Goal: Information Seeking & Learning: Learn about a topic

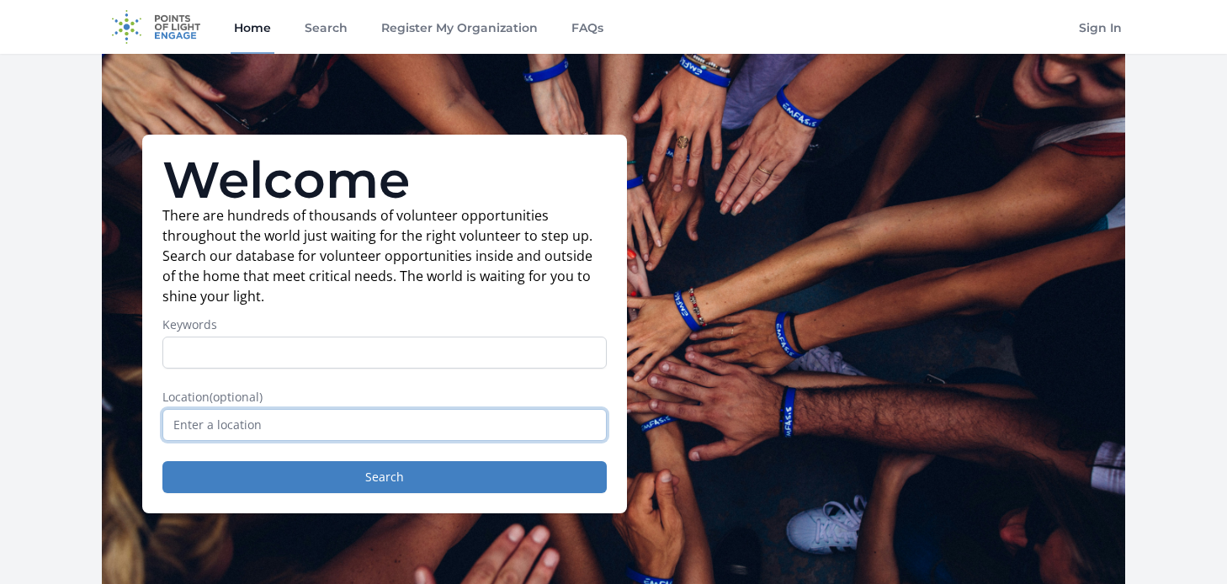
click at [299, 431] on input "text" at bounding box center [384, 425] width 444 height 32
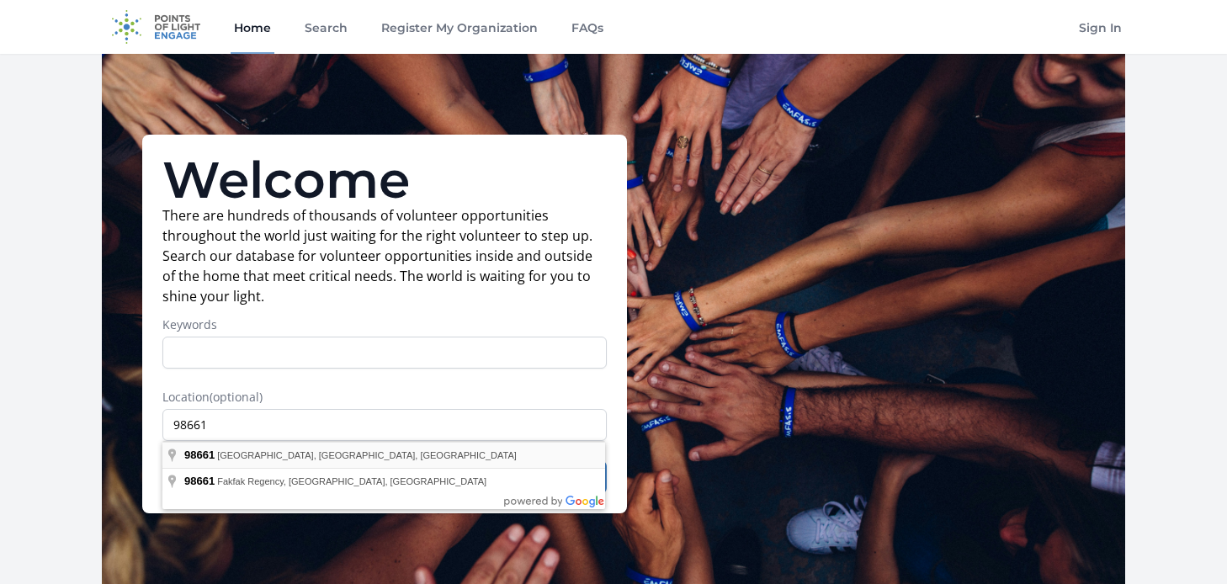
type input "Vancouver, WA 98661, USA"
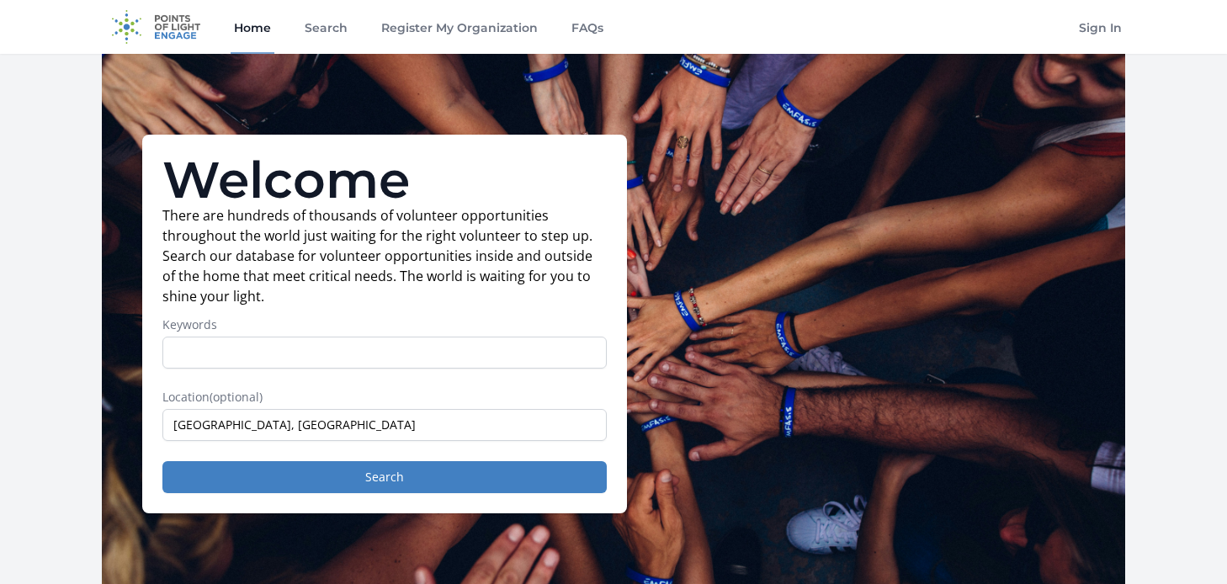
click at [385, 276] on p "There are hundreds of thousands of volunteer opportunities throughout the world…" at bounding box center [384, 255] width 444 height 101
click at [458, 495] on div "Welcome There are hundreds of thousands of volunteer opportunities throughout t…" at bounding box center [384, 324] width 485 height 379
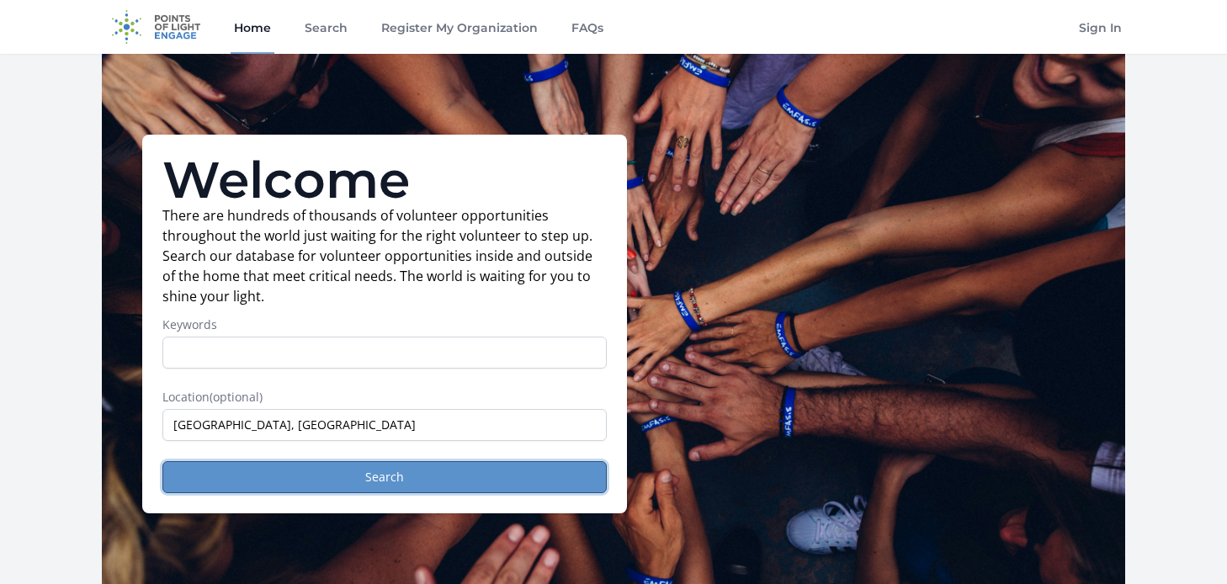
click at [463, 479] on button "Search" at bounding box center [384, 477] width 444 height 32
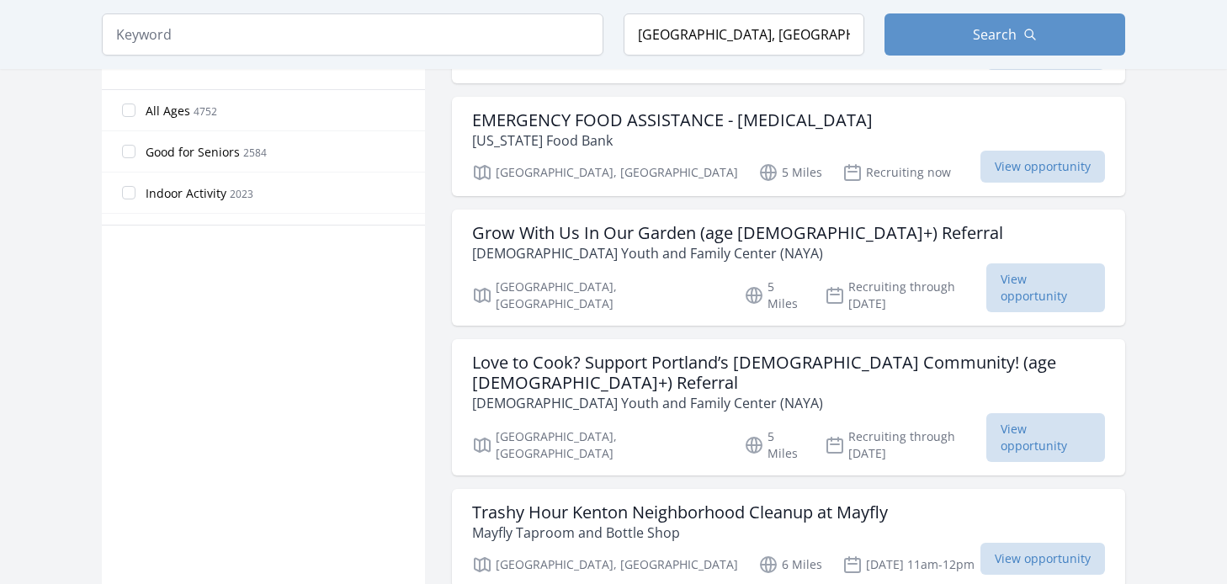
scroll to position [1094, 0]
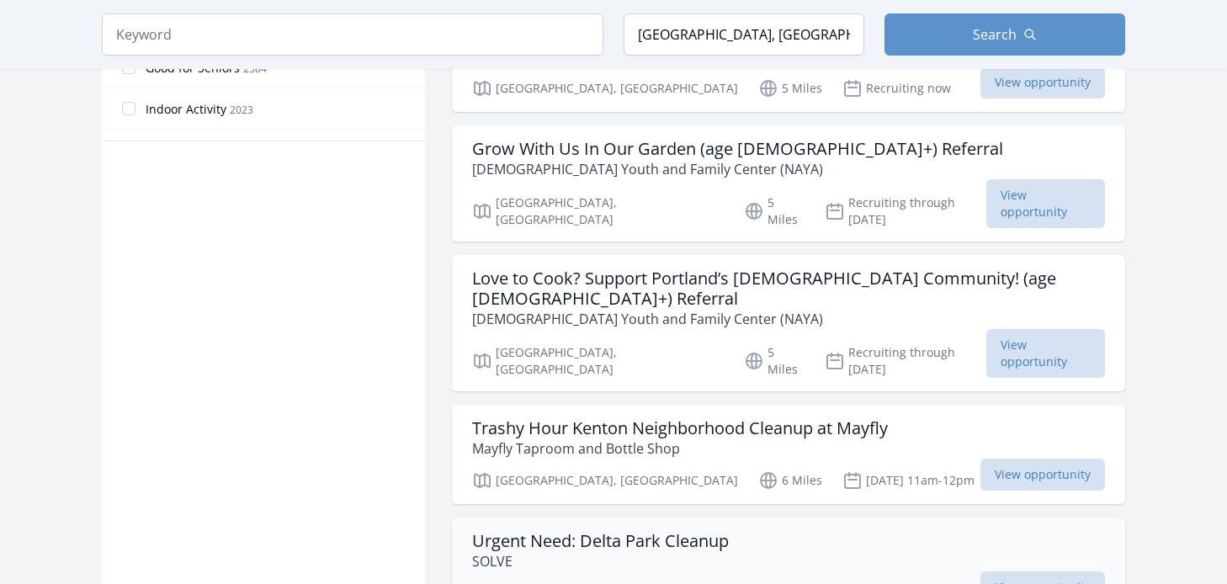
click at [612, 531] on h3 "Urgent Need: Delta Park Cleanup" at bounding box center [600, 541] width 257 height 20
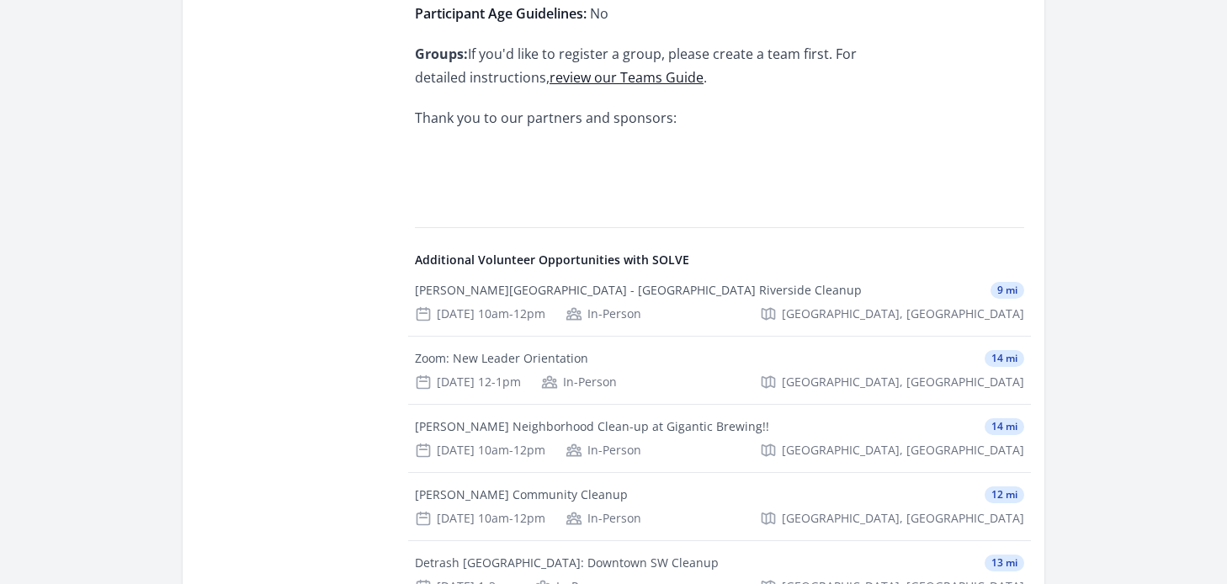
scroll to position [1347, 0]
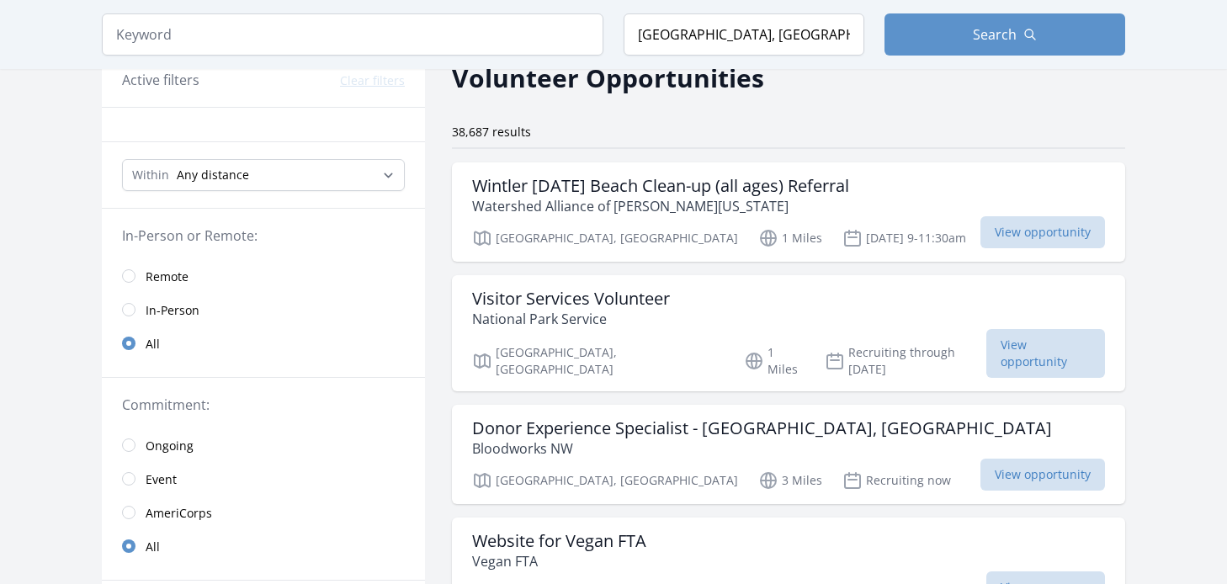
scroll to position [168, 0]
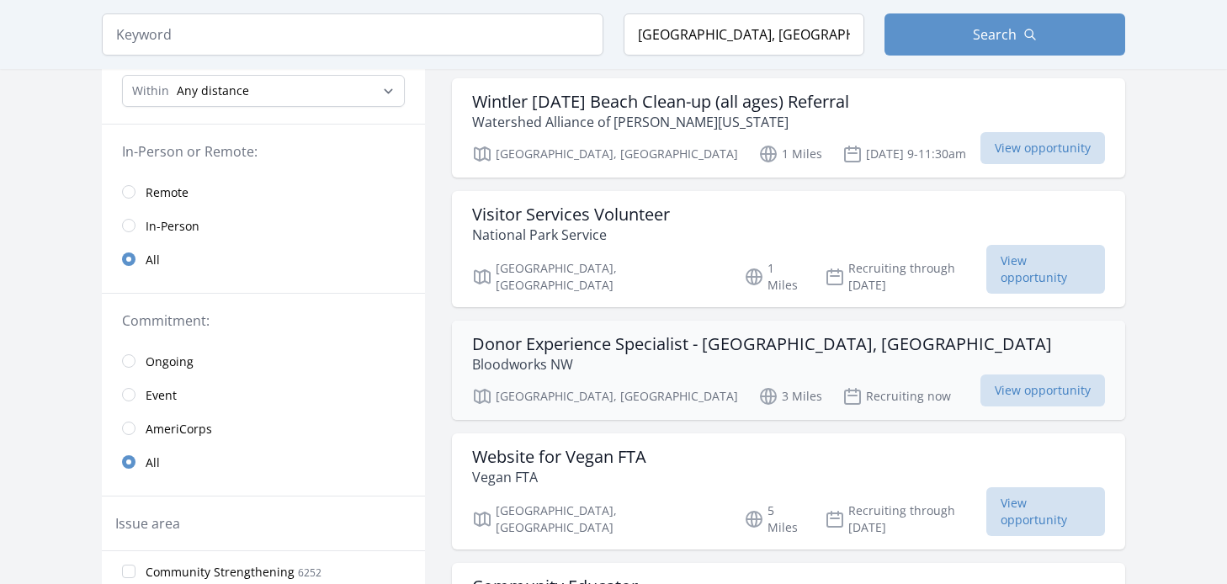
click at [655, 334] on h3 "Donor Experience Specialist - [GEOGRAPHIC_DATA], [GEOGRAPHIC_DATA]" at bounding box center [762, 344] width 580 height 20
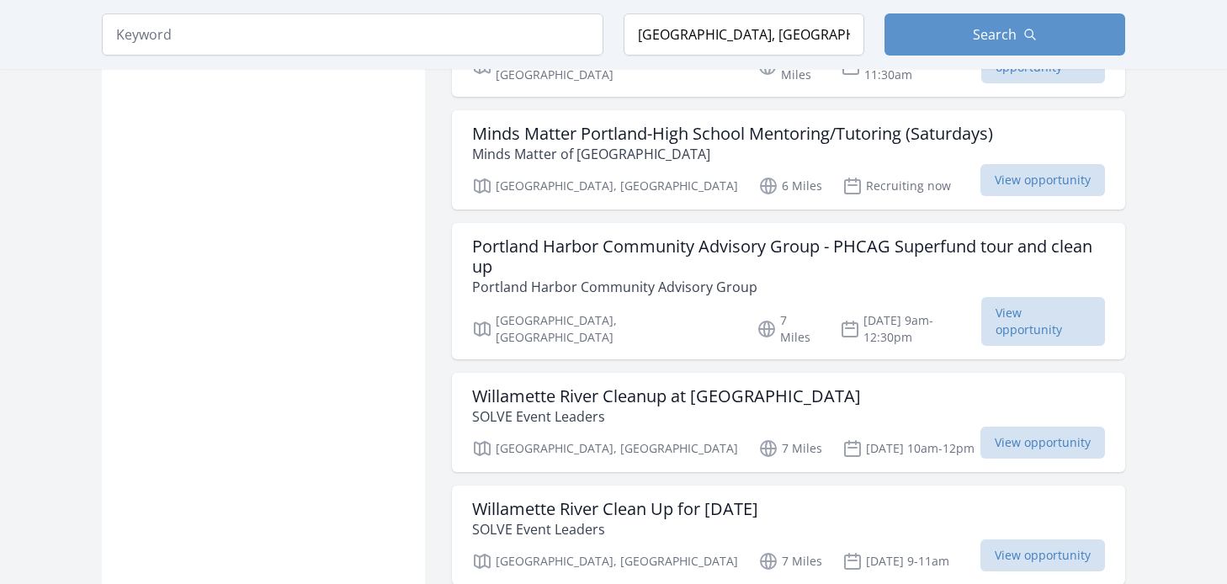
scroll to position [2020, 0]
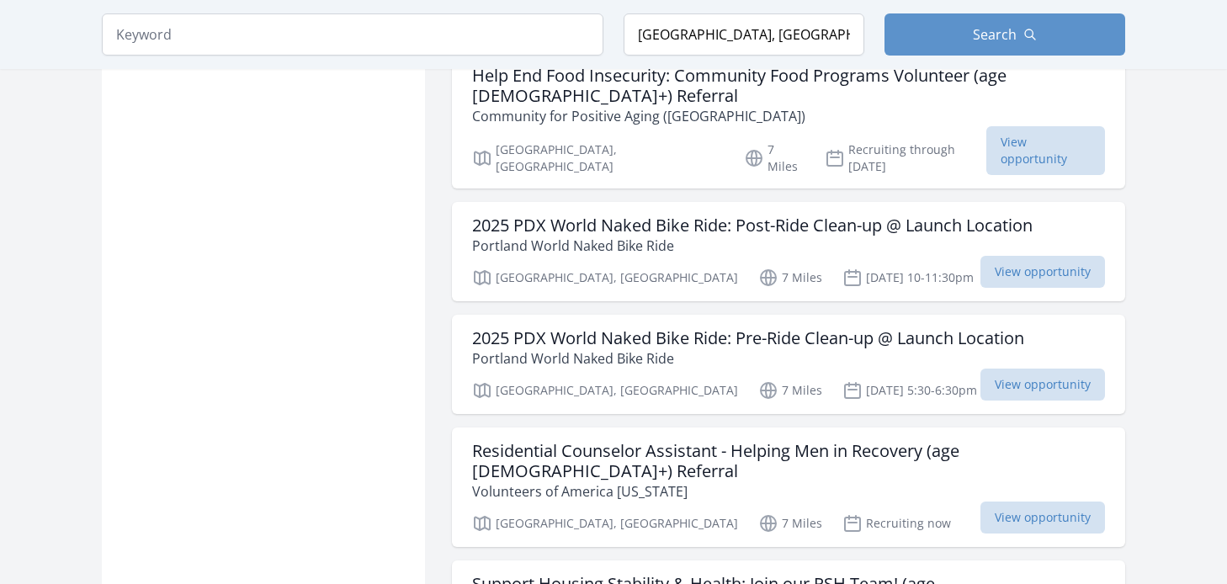
scroll to position [4293, 0]
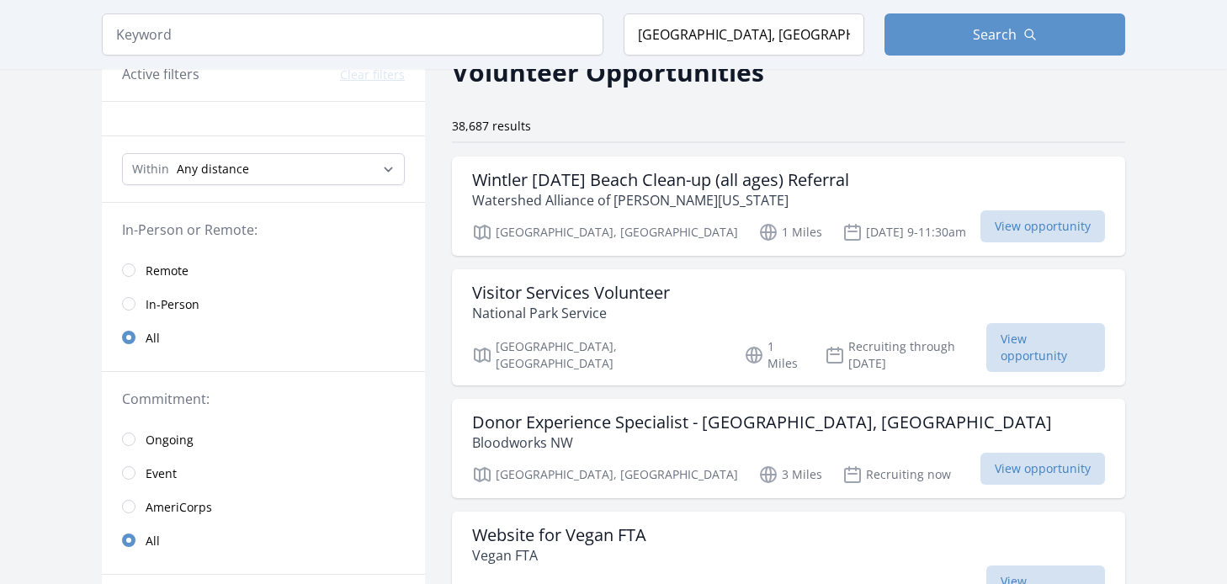
scroll to position [84, 0]
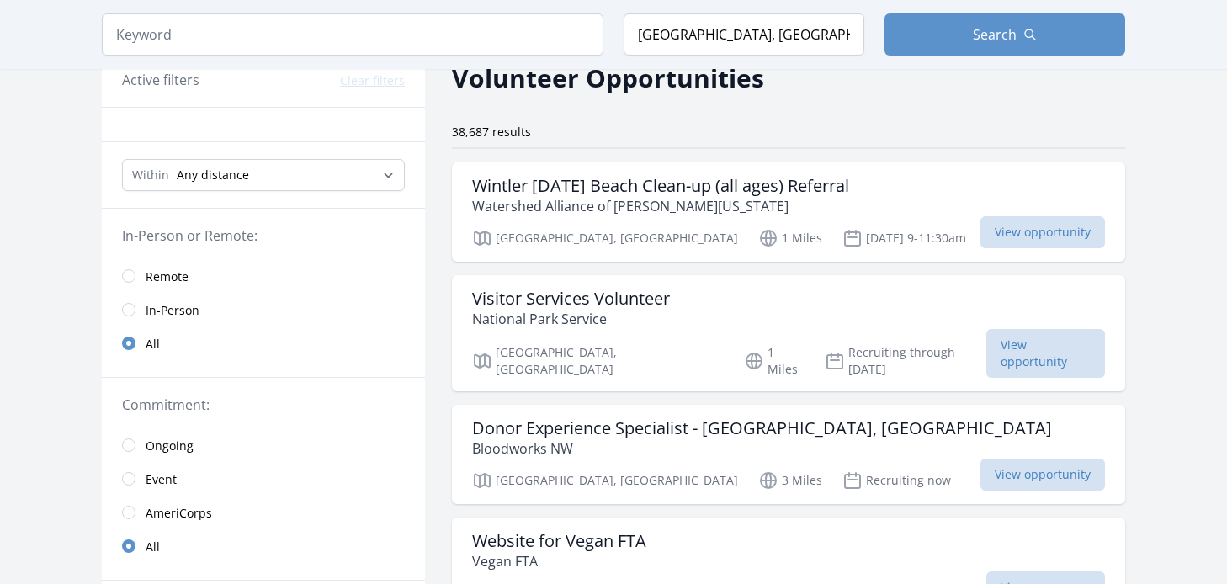
click at [178, 272] on span "Remote" at bounding box center [167, 277] width 43 height 17
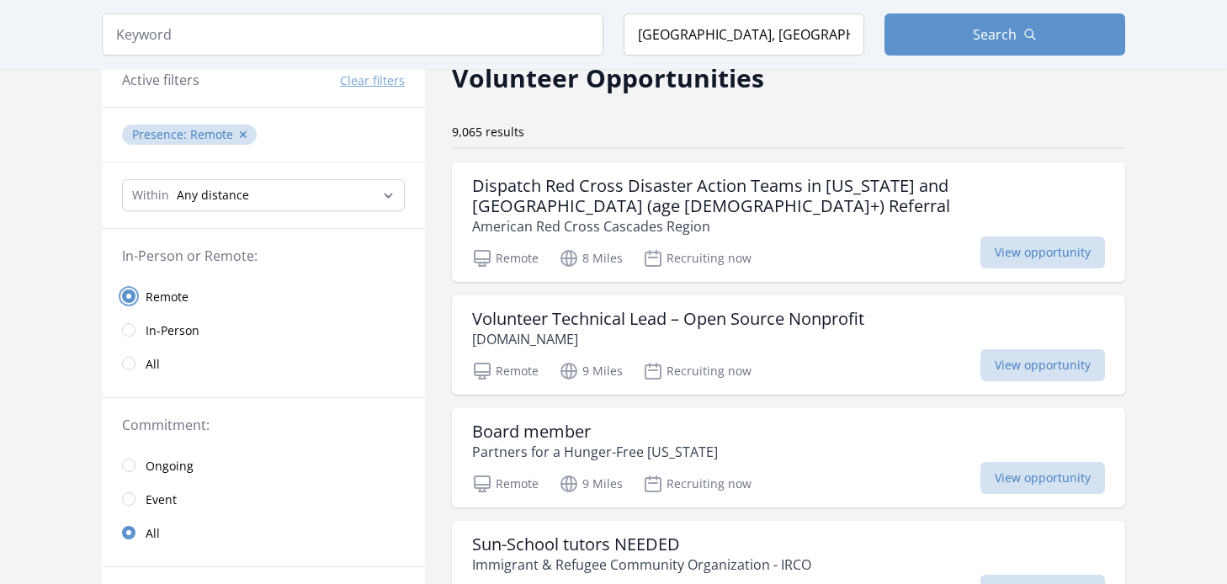
click at [131, 294] on input "radio" at bounding box center [128, 296] width 13 height 13
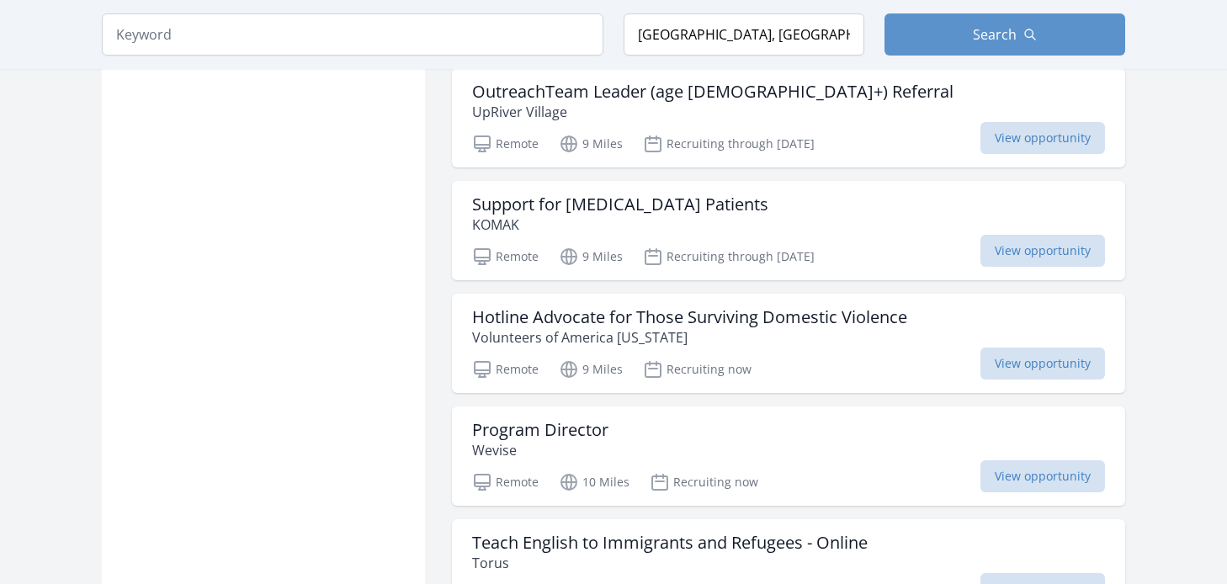
scroll to position [1599, 0]
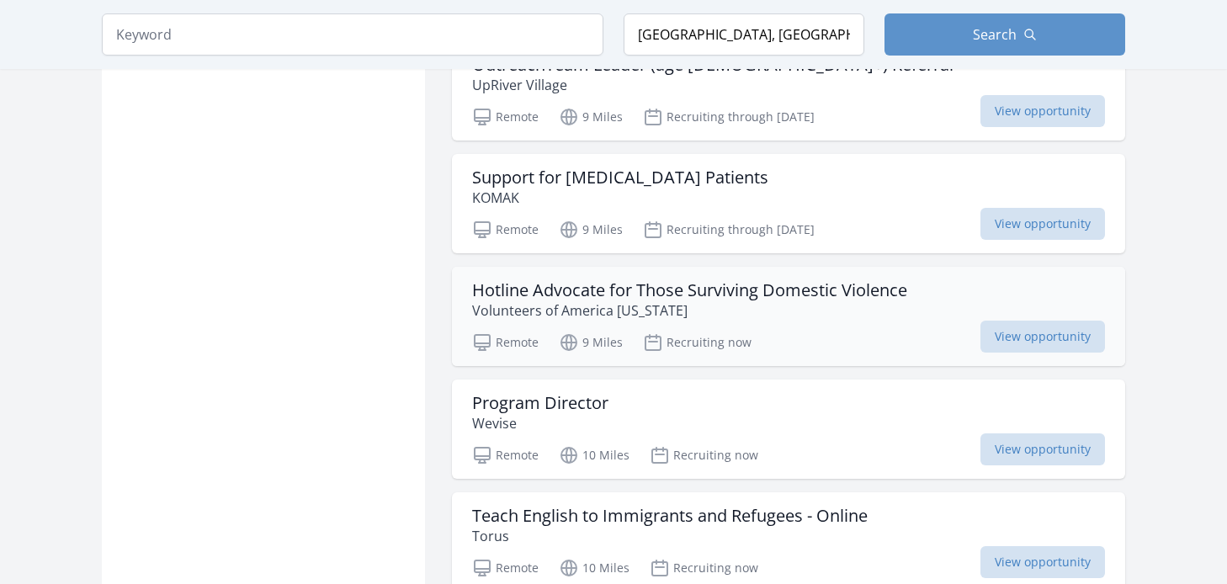
click at [822, 280] on h3 "Hotline Advocate for Those Surviving Domestic Violence" at bounding box center [689, 290] width 435 height 20
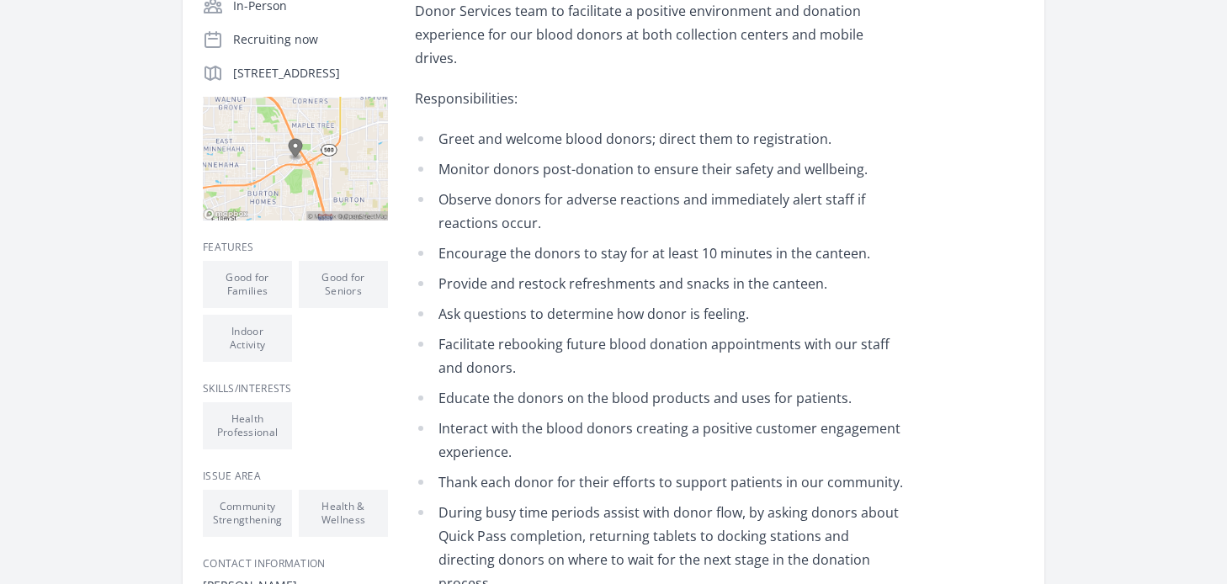
scroll to position [505, 0]
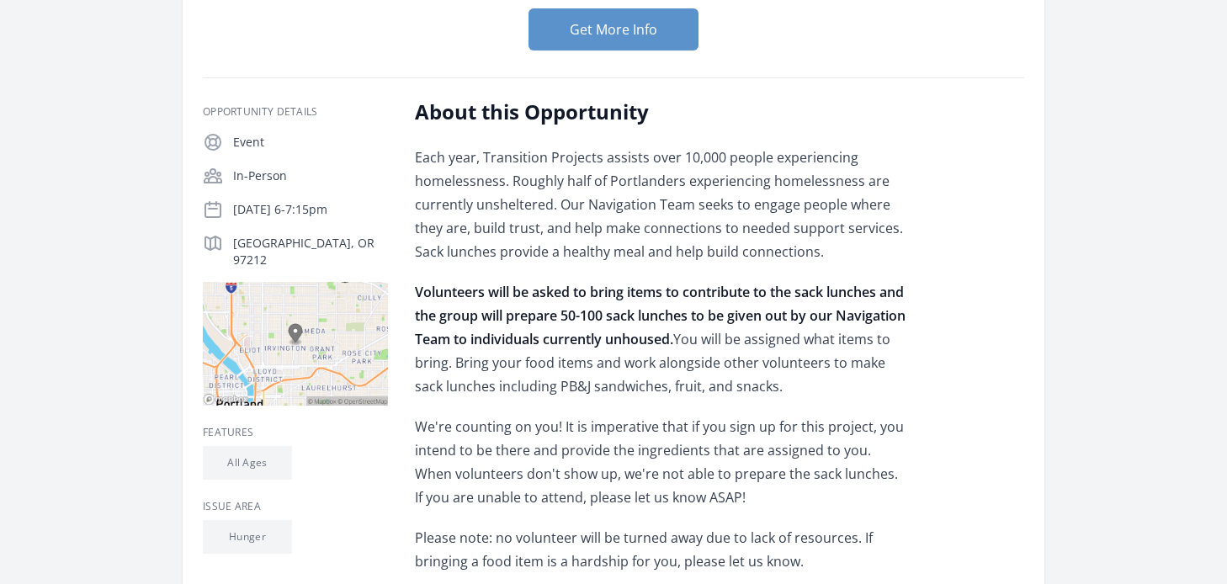
scroll to position [253, 0]
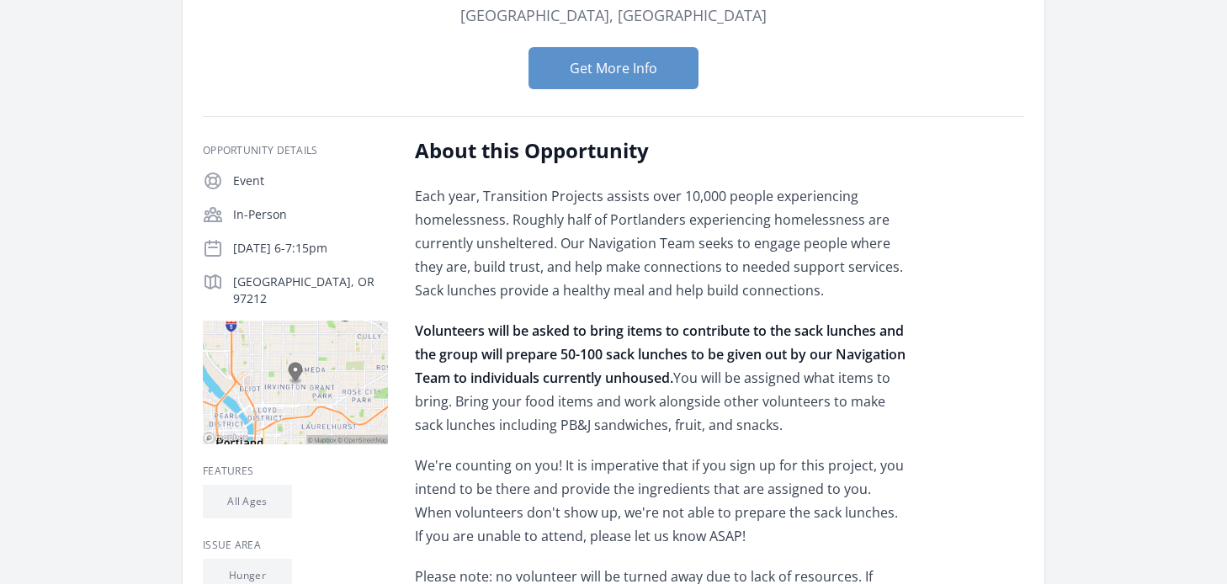
drag, startPoint x: 758, startPoint y: 258, endPoint x: 628, endPoint y: 255, distance: 129.7
click at [628, 255] on p "Each year, Transition Projects assists over 10,000 people experiencing homeless…" at bounding box center [661, 243] width 492 height 118
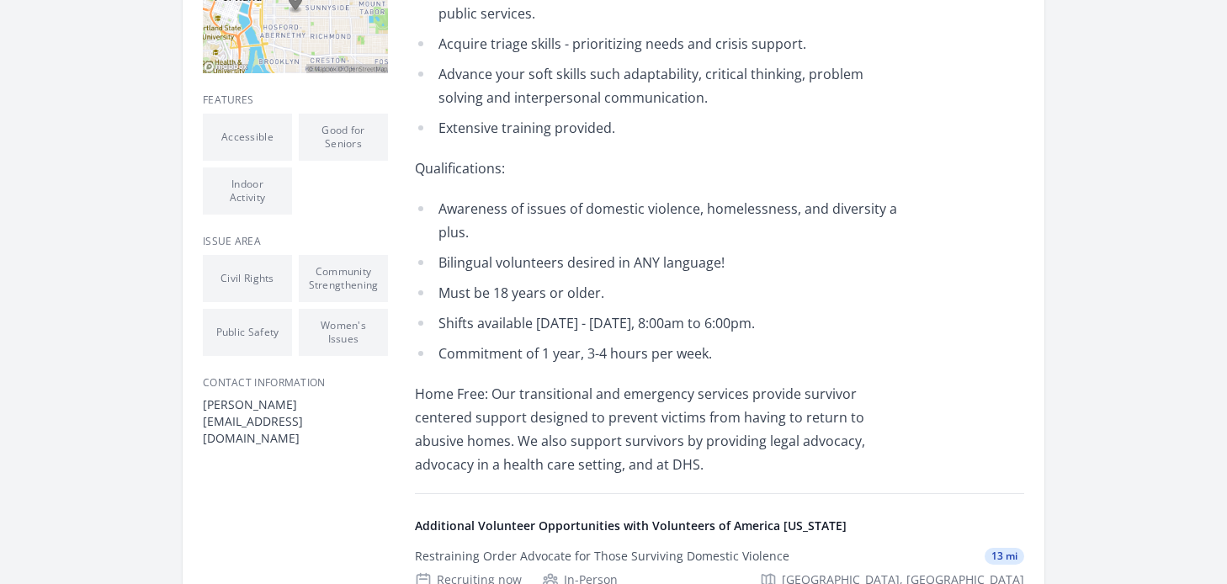
scroll to position [589, 0]
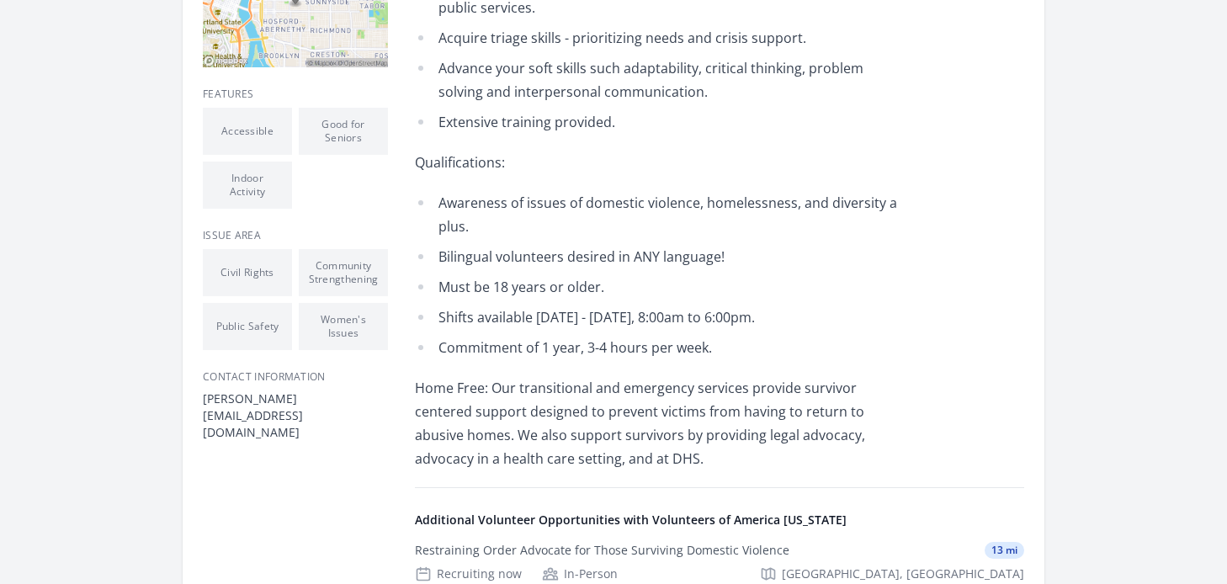
click at [357, 311] on li "Women's Issues" at bounding box center [343, 326] width 89 height 47
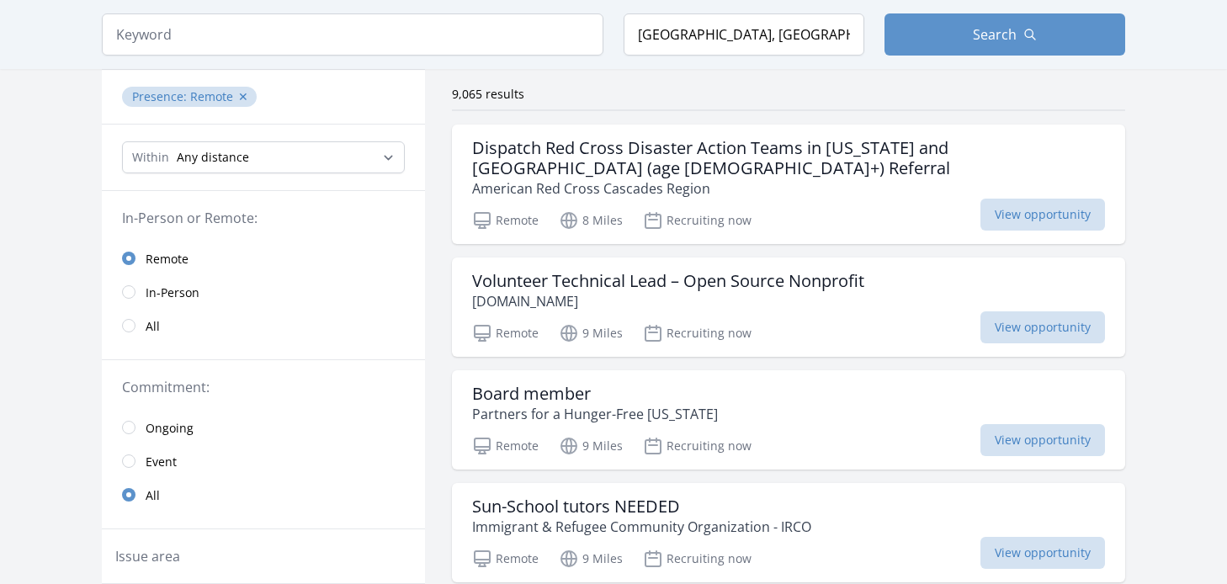
scroll to position [87, 0]
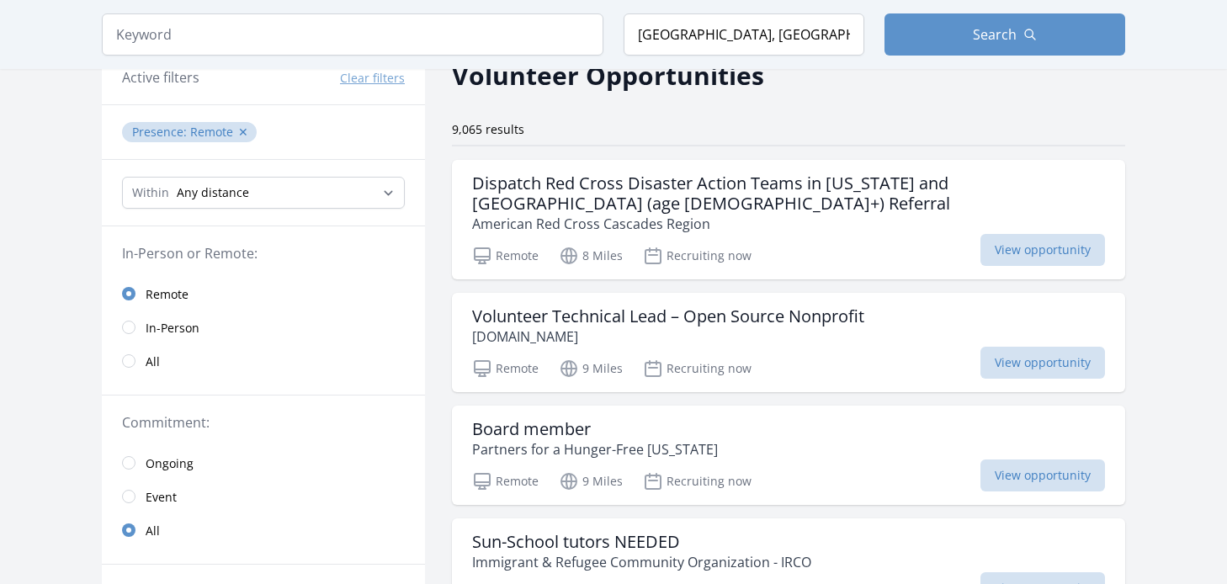
click at [140, 363] on link "All" at bounding box center [263, 361] width 323 height 34
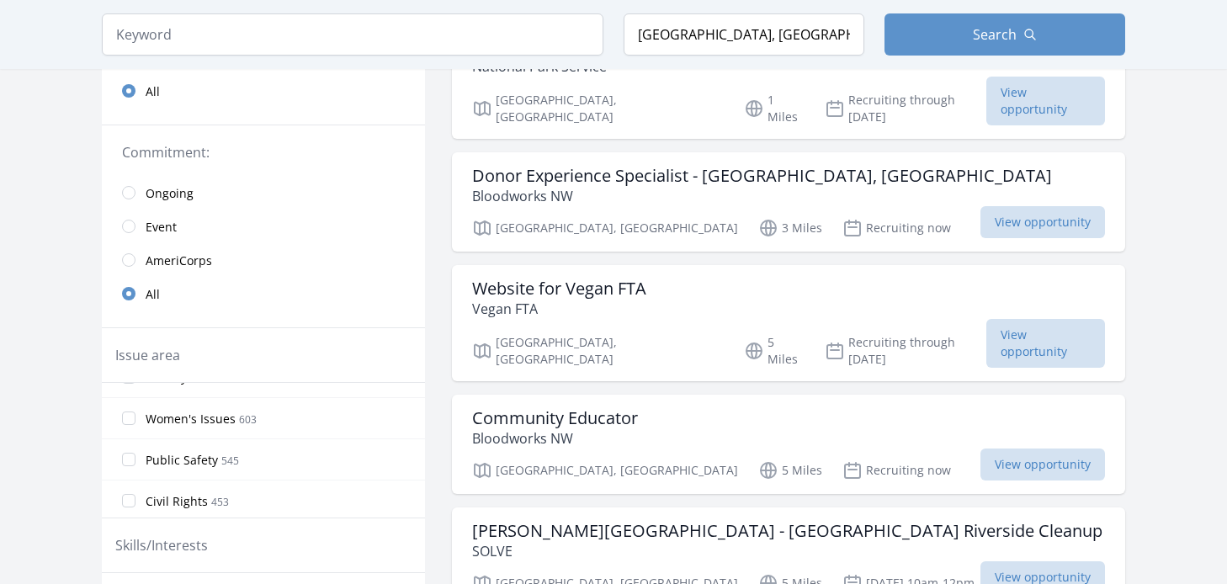
scroll to position [673, 0]
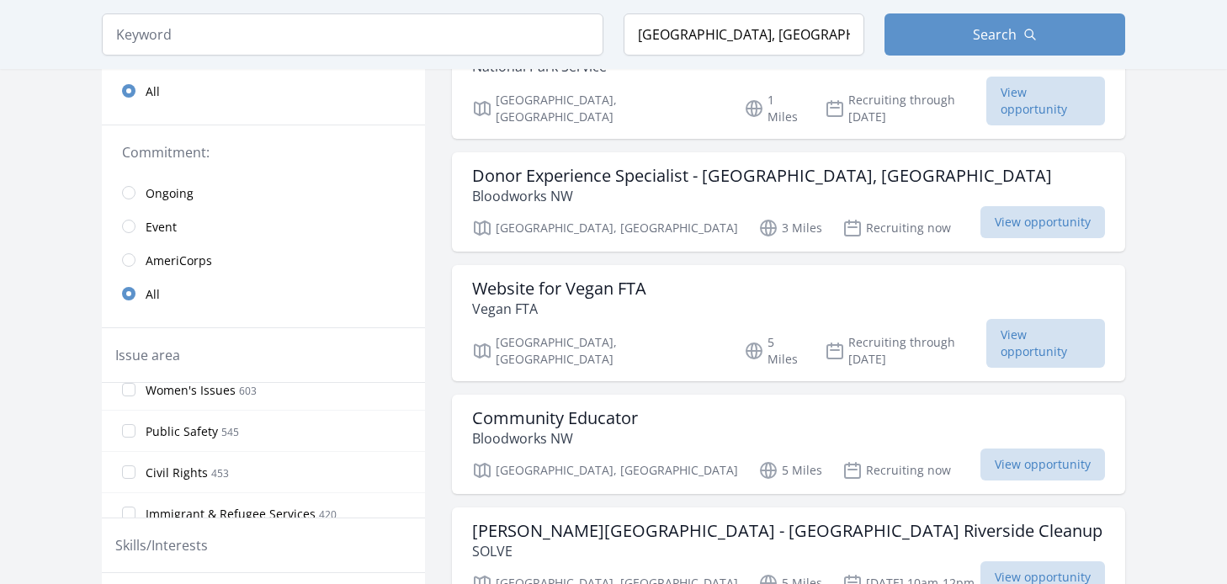
click at [149, 397] on span "Women's Issues" at bounding box center [191, 390] width 90 height 17
click at [136, 396] on input "Women's Issues 603" at bounding box center [128, 389] width 13 height 13
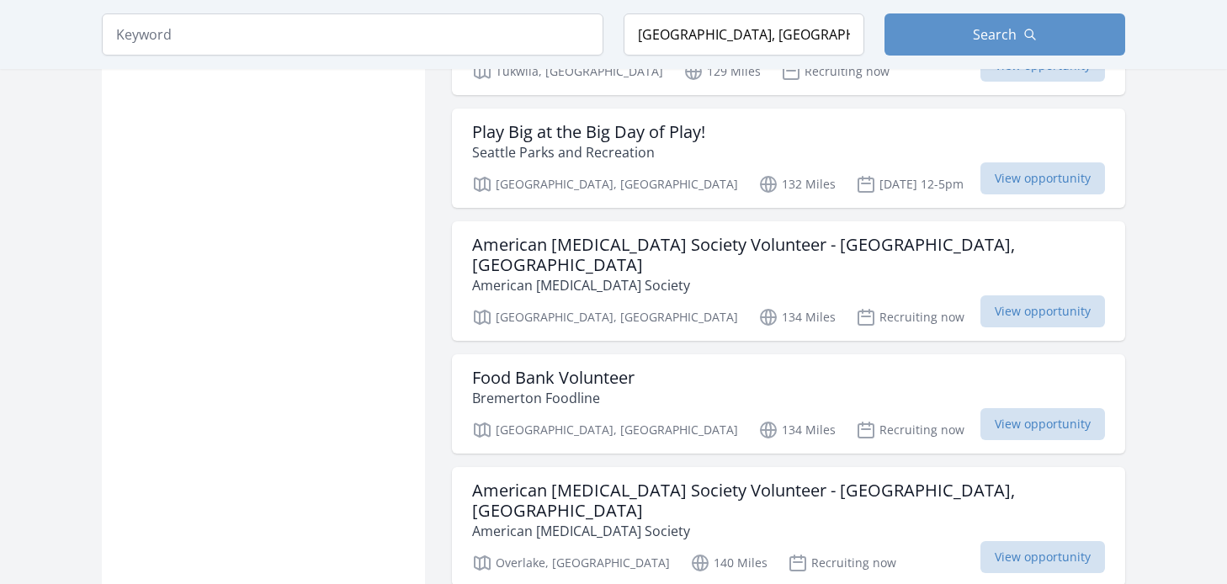
scroll to position [1936, 0]
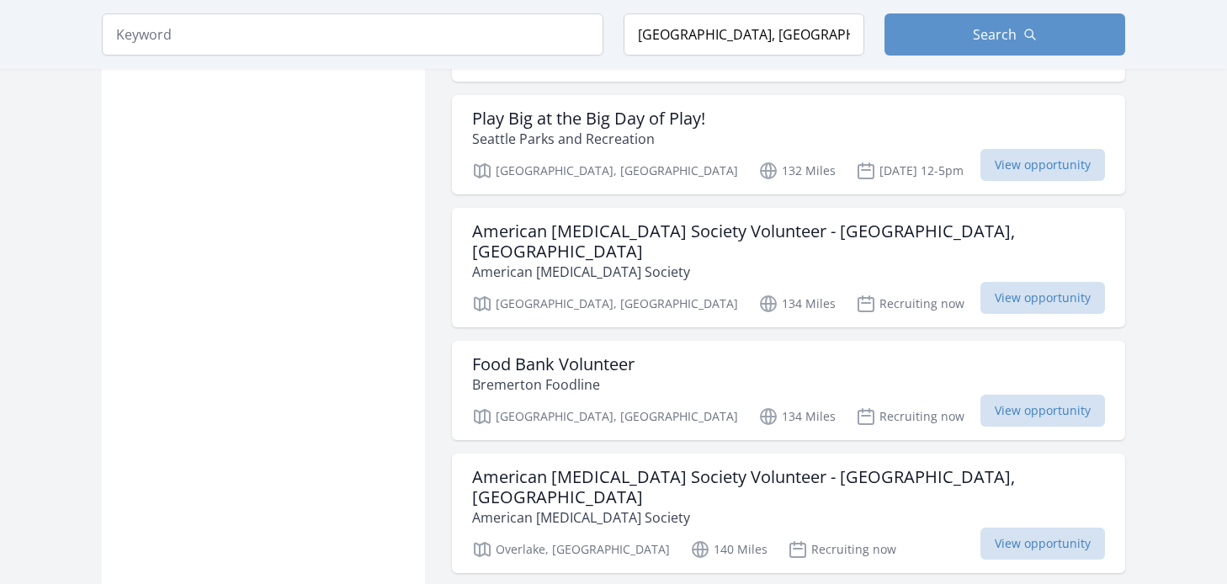
click at [204, 217] on div "Active filters Clear filters Within Any distance , 5 Miles , 20 Miles , 50 Mile…" at bounding box center [263, 561] width 323 height 4723
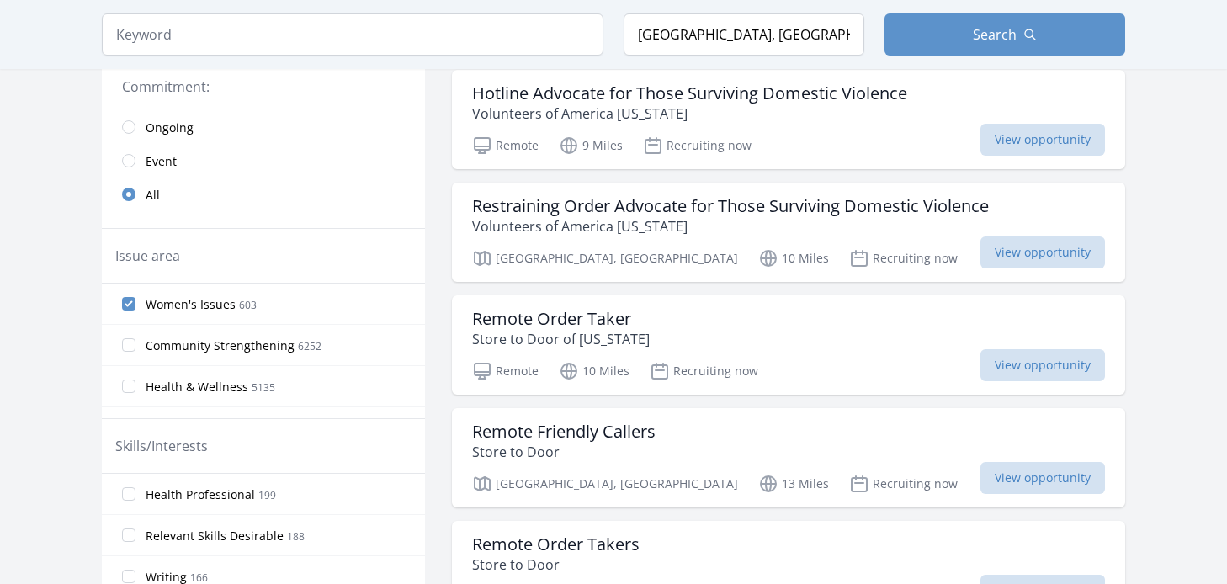
scroll to position [337, 0]
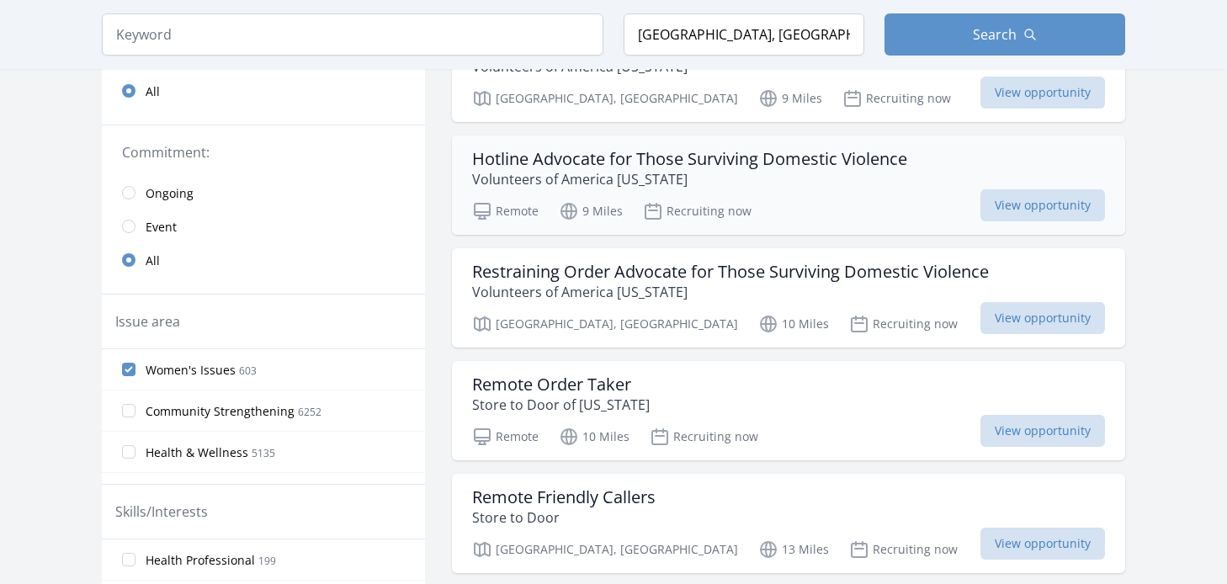
click at [756, 167] on h3 "Hotline Advocate for Those Surviving Domestic Violence" at bounding box center [689, 159] width 435 height 20
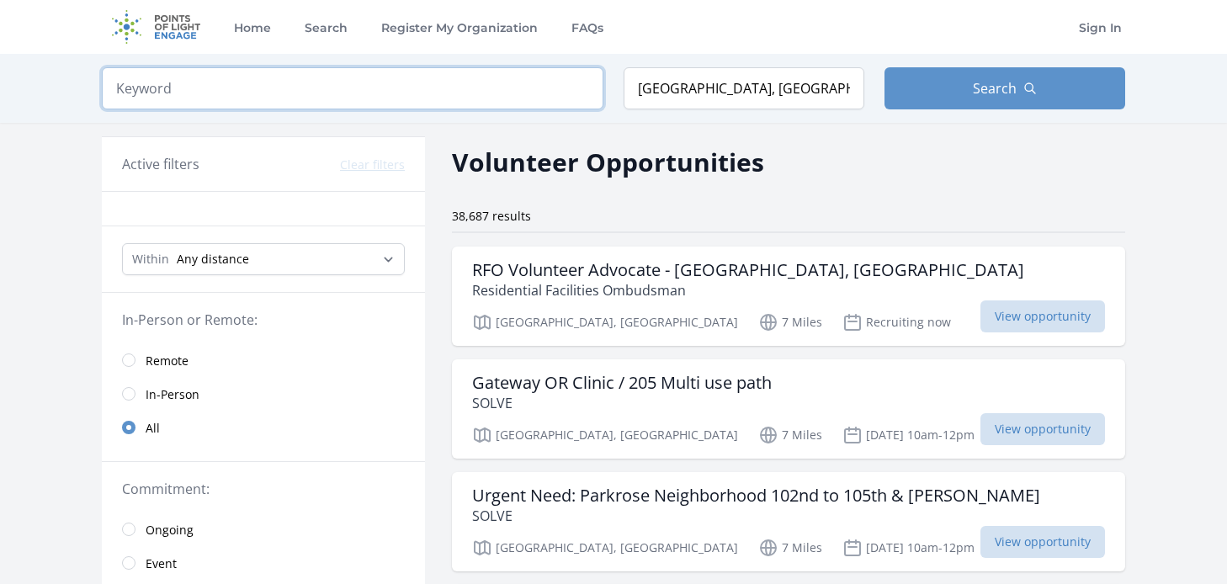
click at [386, 96] on input "search" at bounding box center [353, 88] width 502 height 42
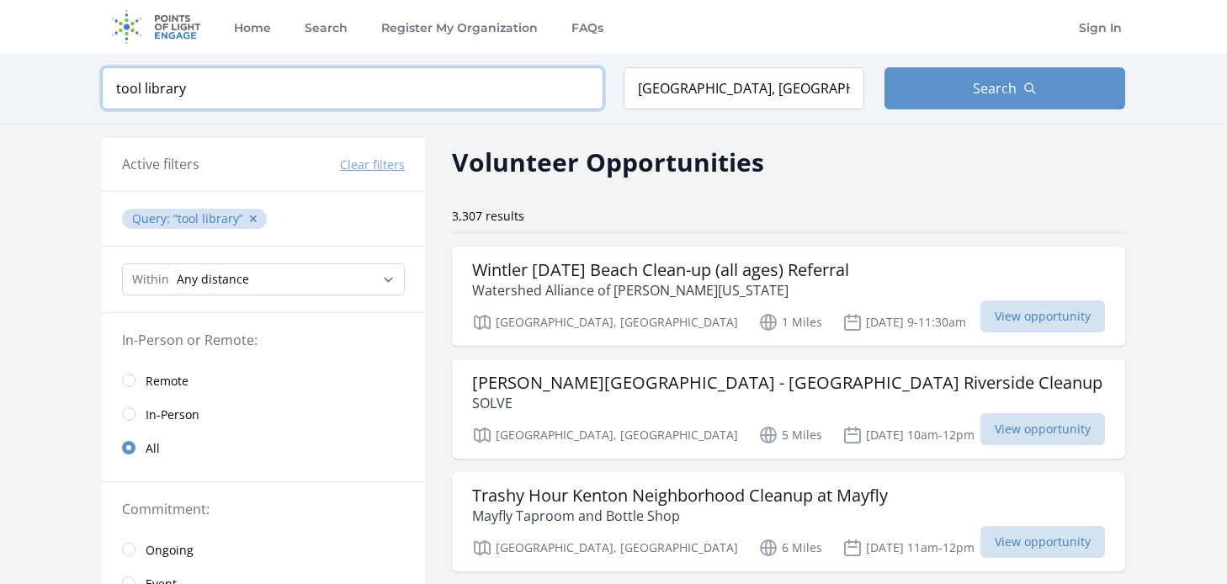
click button "submit" at bounding box center [0, 0] width 0 height 0
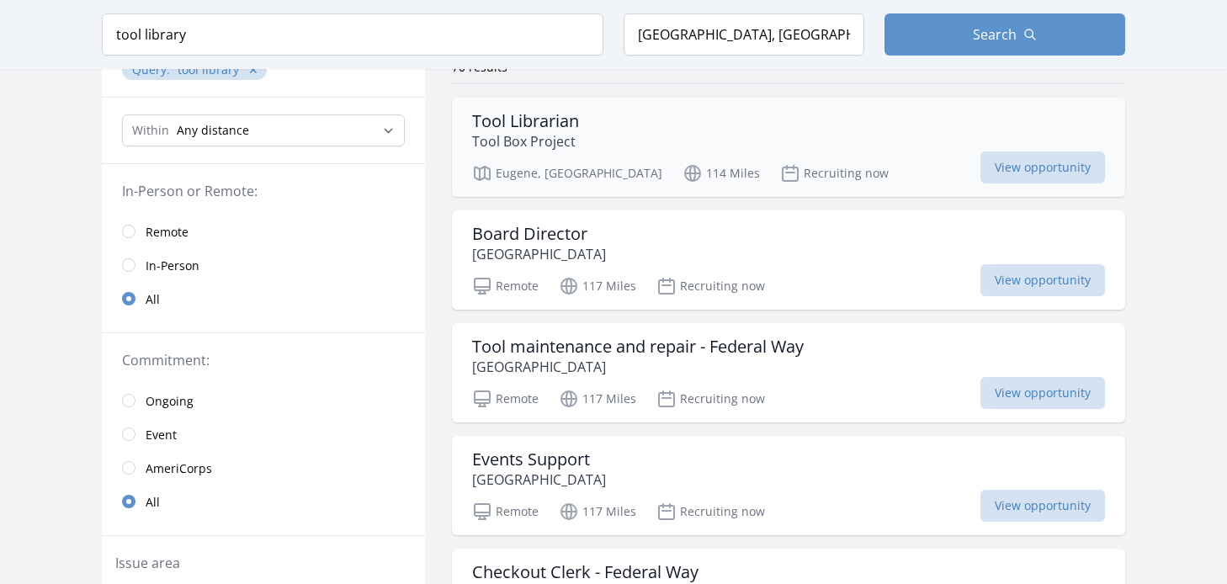
scroll to position [168, 0]
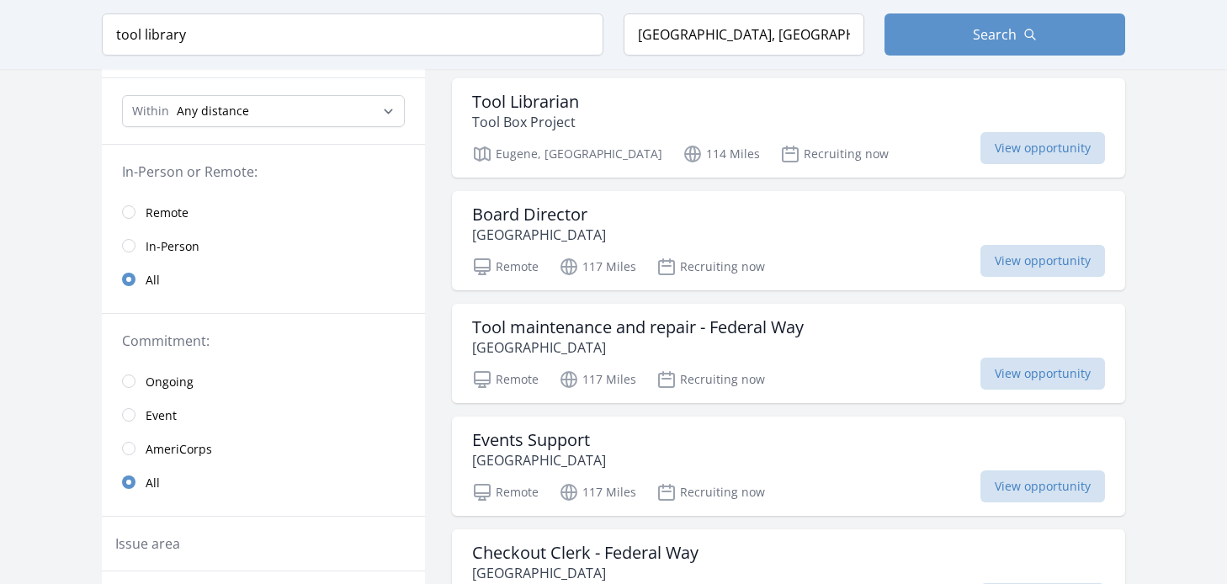
drag, startPoint x: 958, startPoint y: 298, endPoint x: 19, endPoint y: 376, distance: 942.6
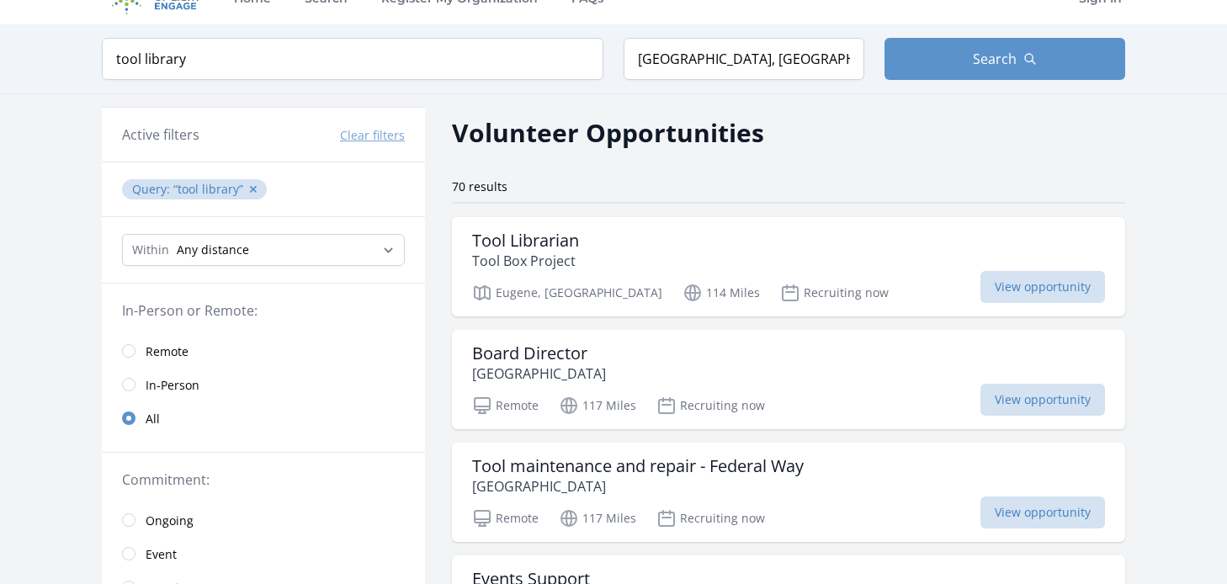
scroll to position [0, 0]
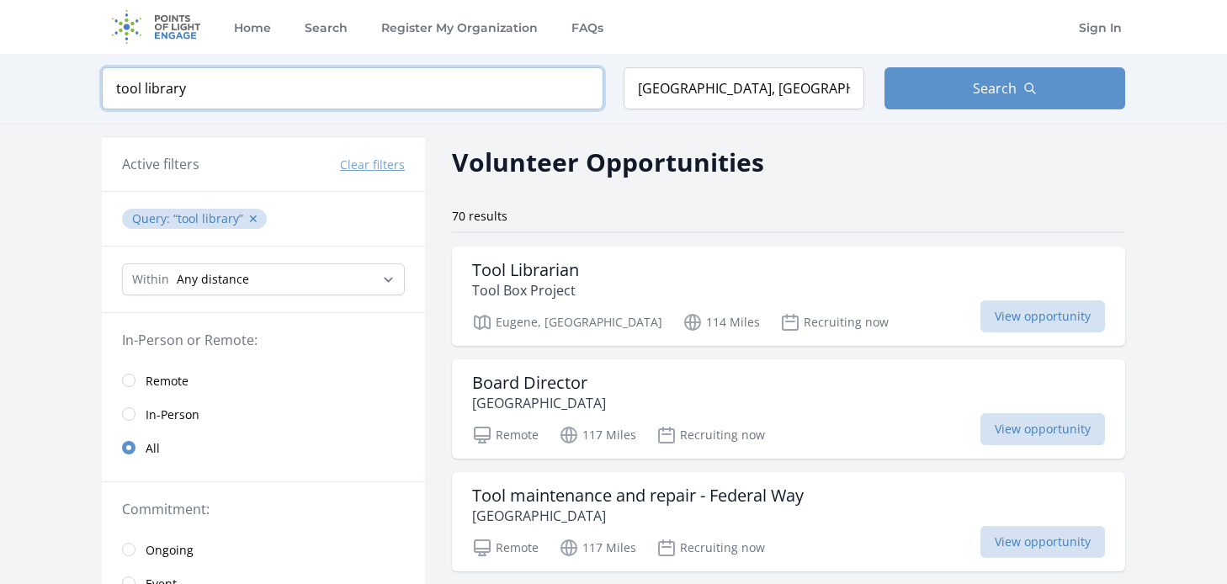
drag, startPoint x: 198, startPoint y: 88, endPoint x: 0, endPoint y: 72, distance: 198.5
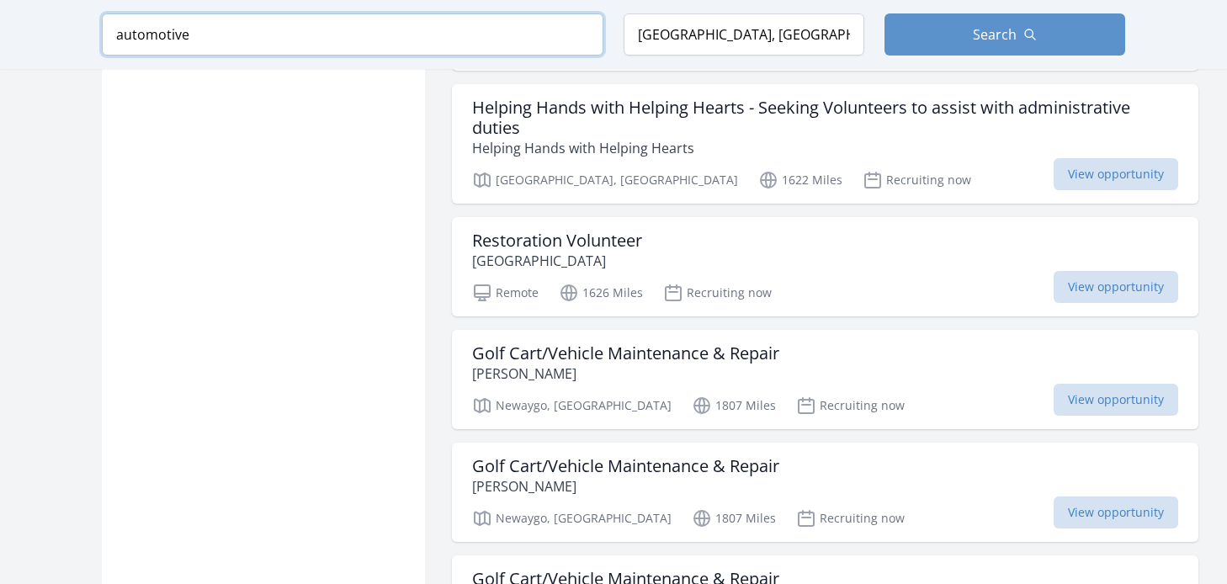
scroll to position [1263, 0]
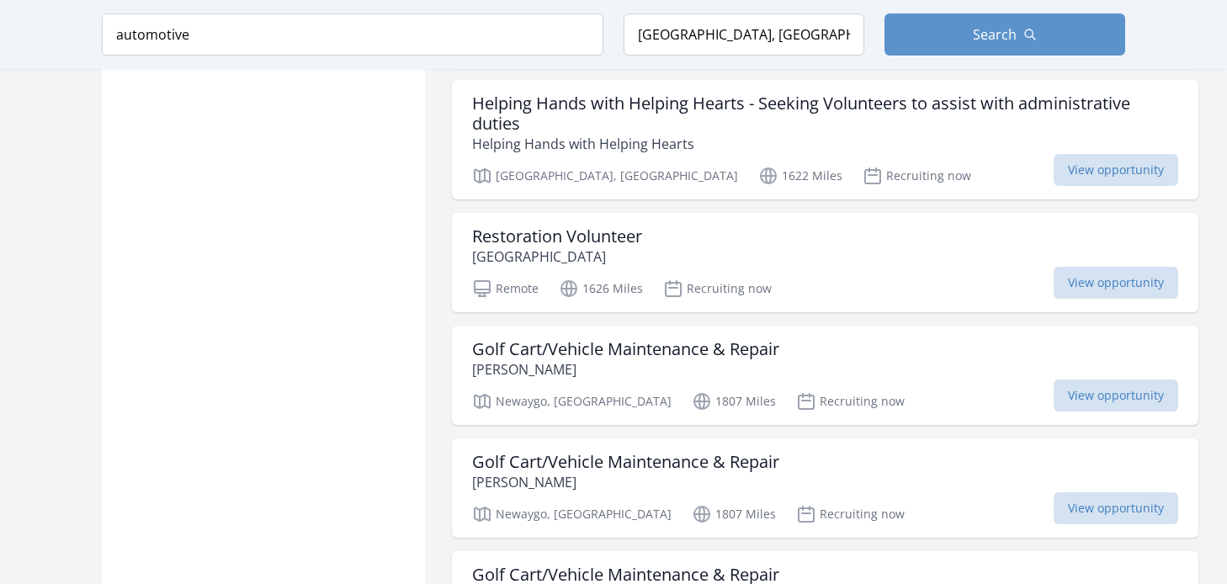
drag, startPoint x: 434, startPoint y: 476, endPoint x: 78, endPoint y: 447, distance: 357.3
click at [81, 444] on div "Active filters Clear filters Query : automotive ✕ Within Any distance , 5 Miles…" at bounding box center [613, 161] width 1077 height 2602
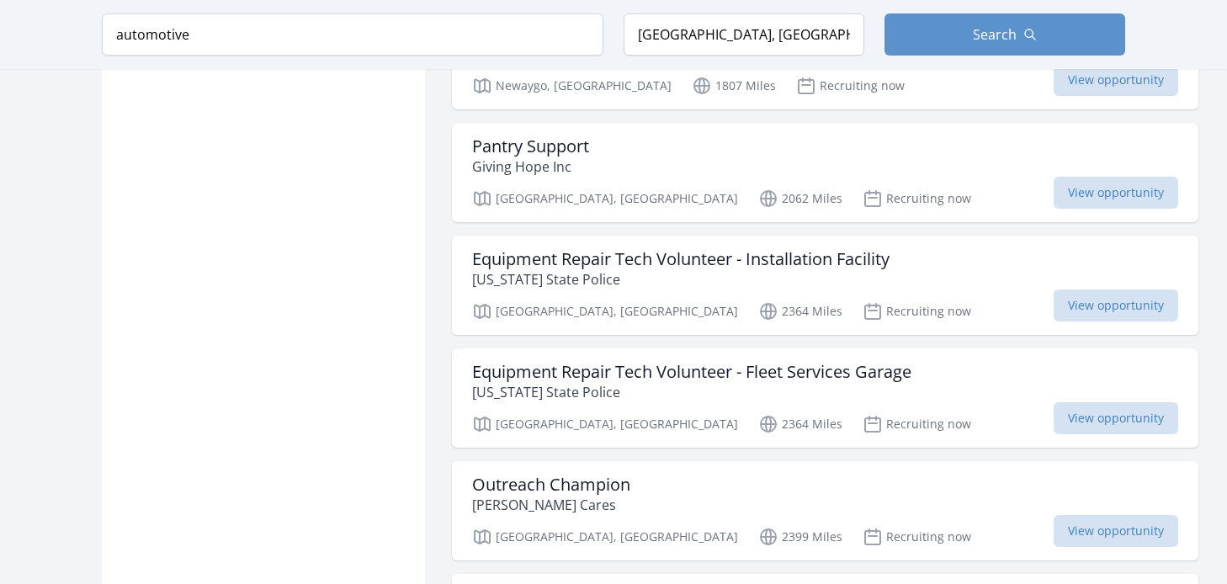
scroll to position [1936, 0]
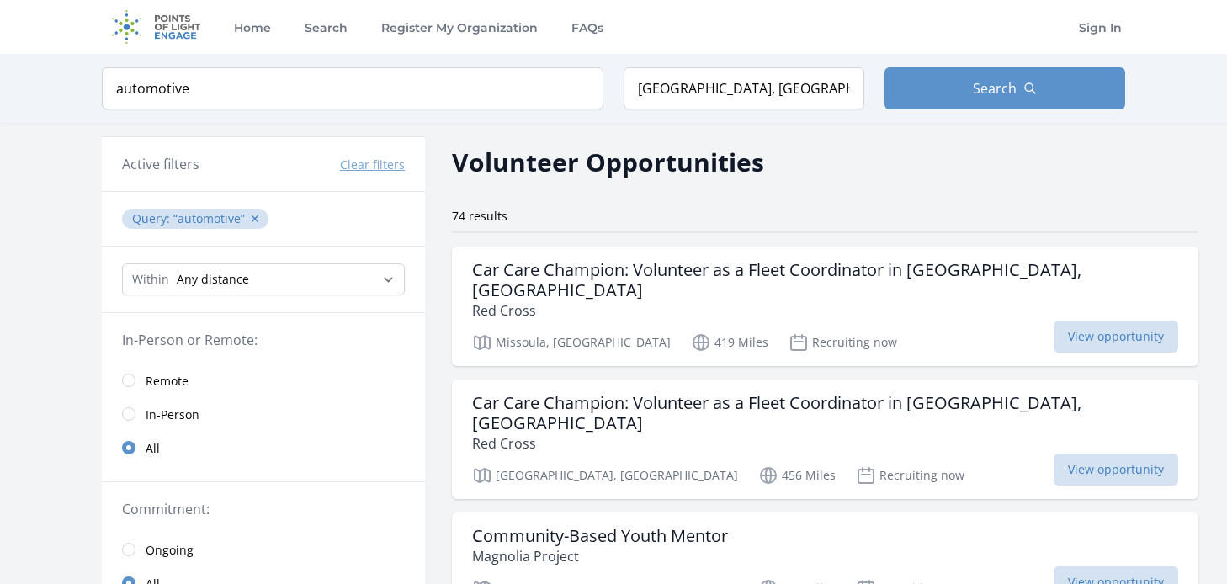
drag, startPoint x: 444, startPoint y: 195, endPoint x: 66, endPoint y: 168, distance: 379.0
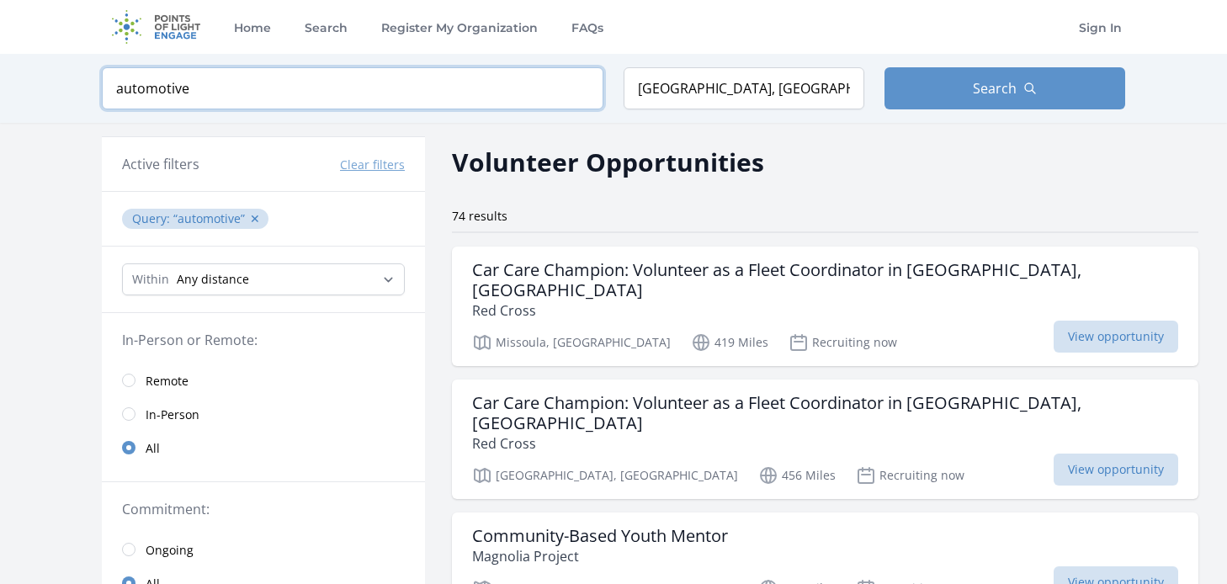
drag, startPoint x: 205, startPoint y: 91, endPoint x: 41, endPoint y: 101, distance: 163.6
click at [42, 100] on div "Keyword automotive Location Vancouver, WA 98661, USA Search" at bounding box center [613, 88] width 1227 height 69
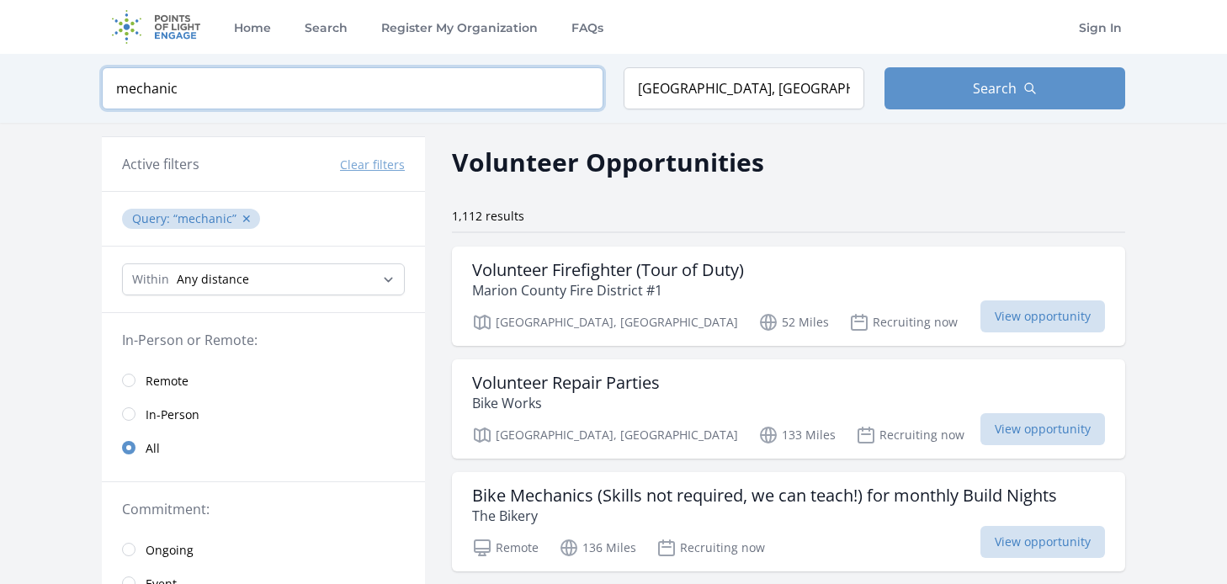
type input "mechanic"
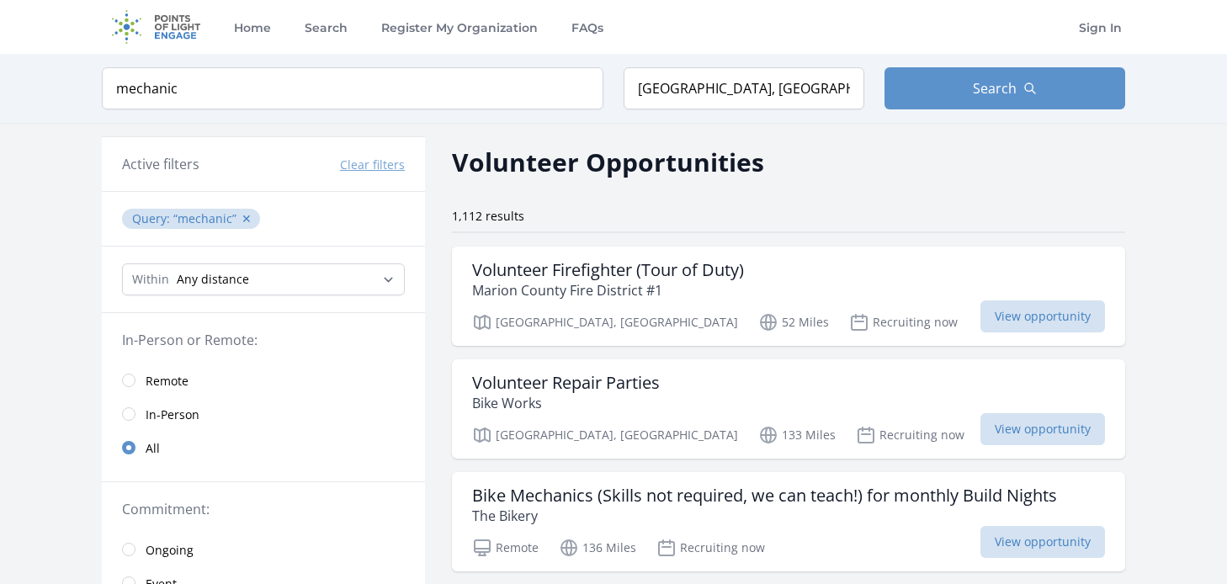
click at [559, 178] on h2 "Volunteer Opportunities" at bounding box center [608, 162] width 312 height 38
click at [250, 22] on link "Home" at bounding box center [253, 27] width 44 height 54
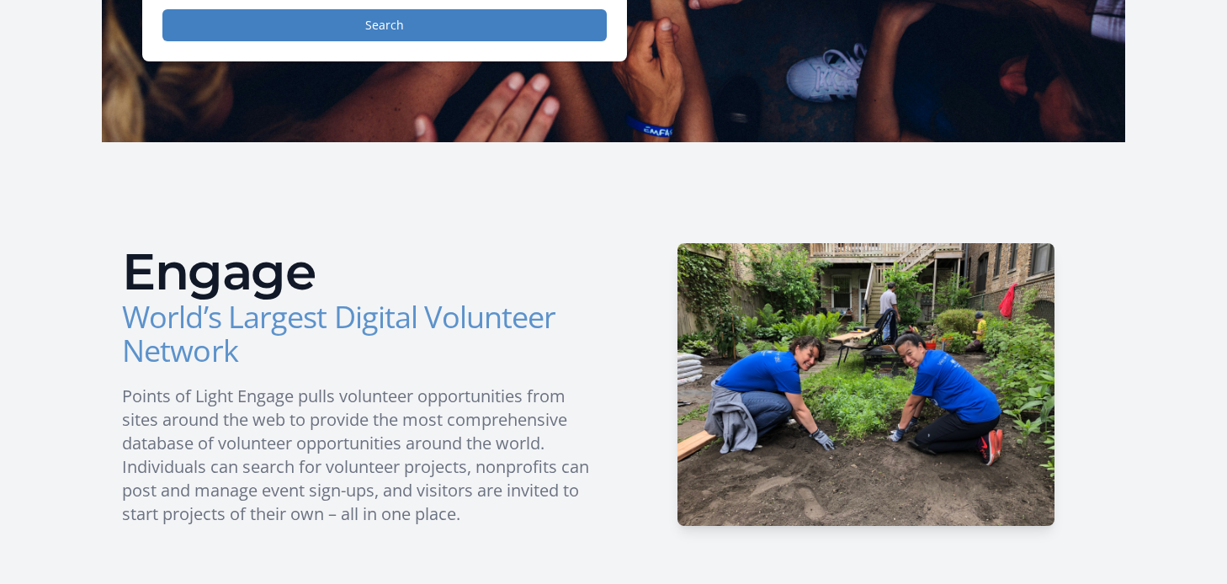
scroll to position [505, 0]
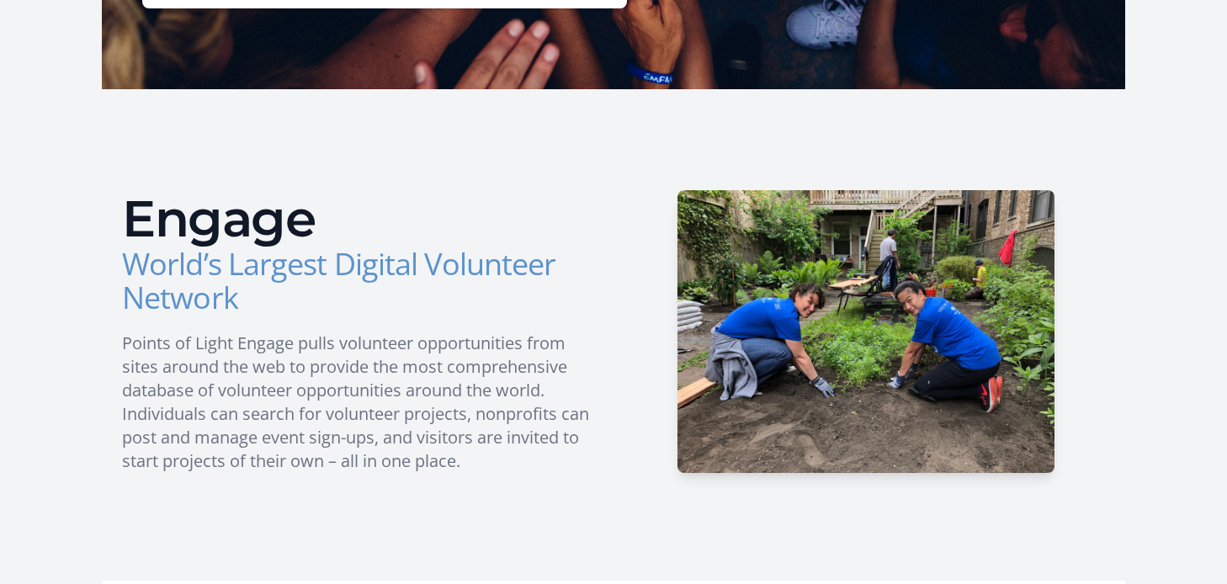
drag, startPoint x: 1133, startPoint y: 157, endPoint x: 1180, endPoint y: 77, distance: 92.8
click at [1180, 77] on main "Welcome There are hundreds of thousands of volunteer opportunities throughout t…" at bounding box center [613, 428] width 1227 height 1759
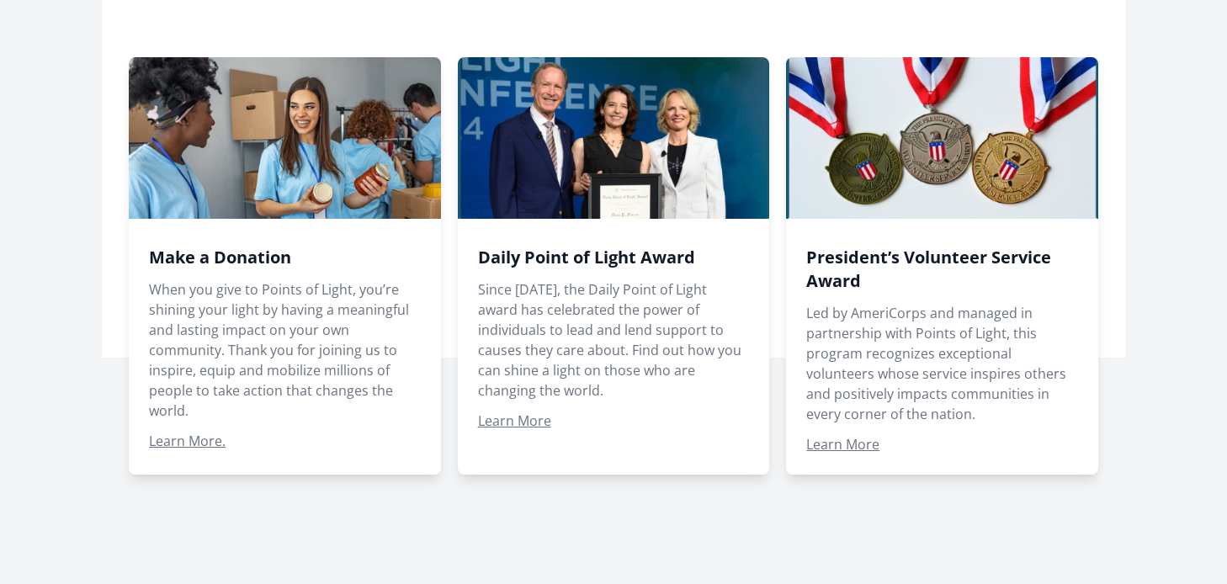
scroll to position [1178, 0]
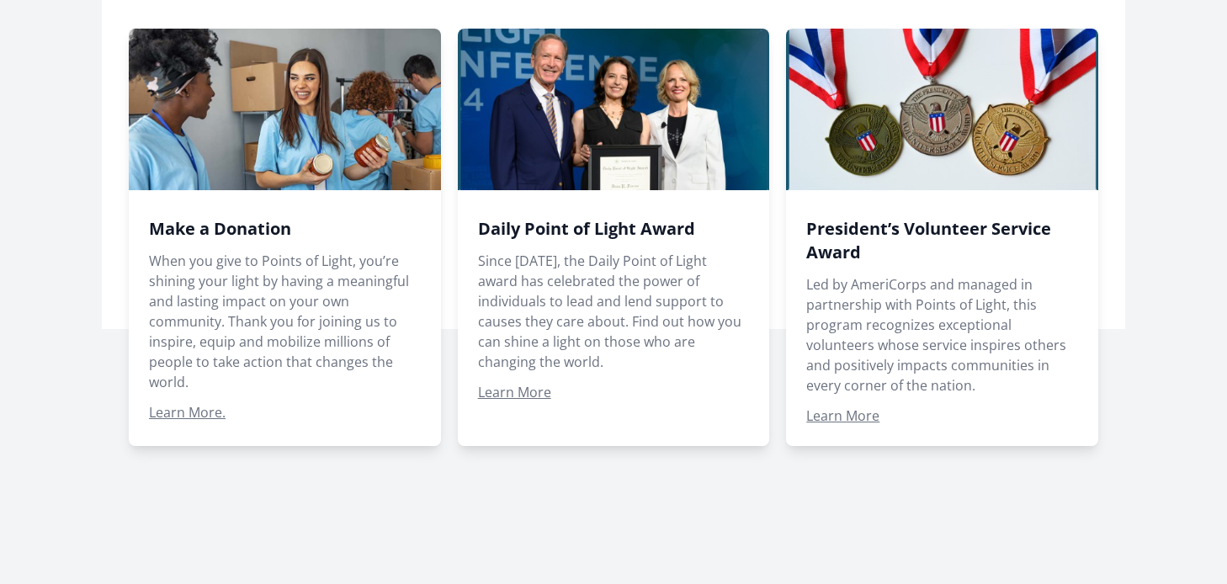
drag, startPoint x: 1171, startPoint y: 88, endPoint x: 1138, endPoint y: 49, distance: 50.8
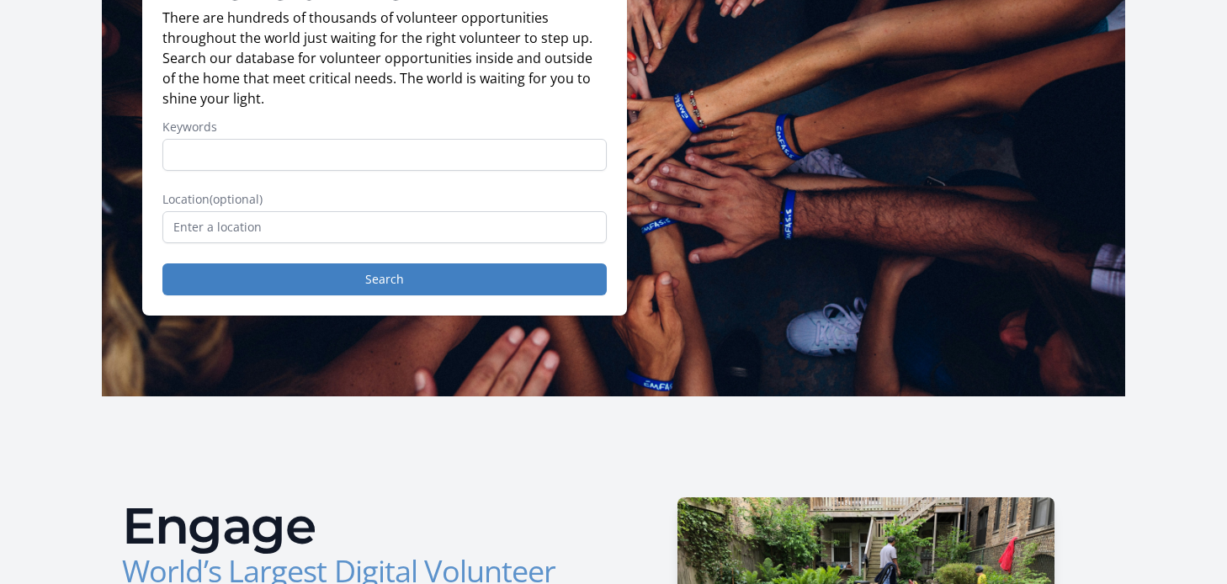
scroll to position [0, 0]
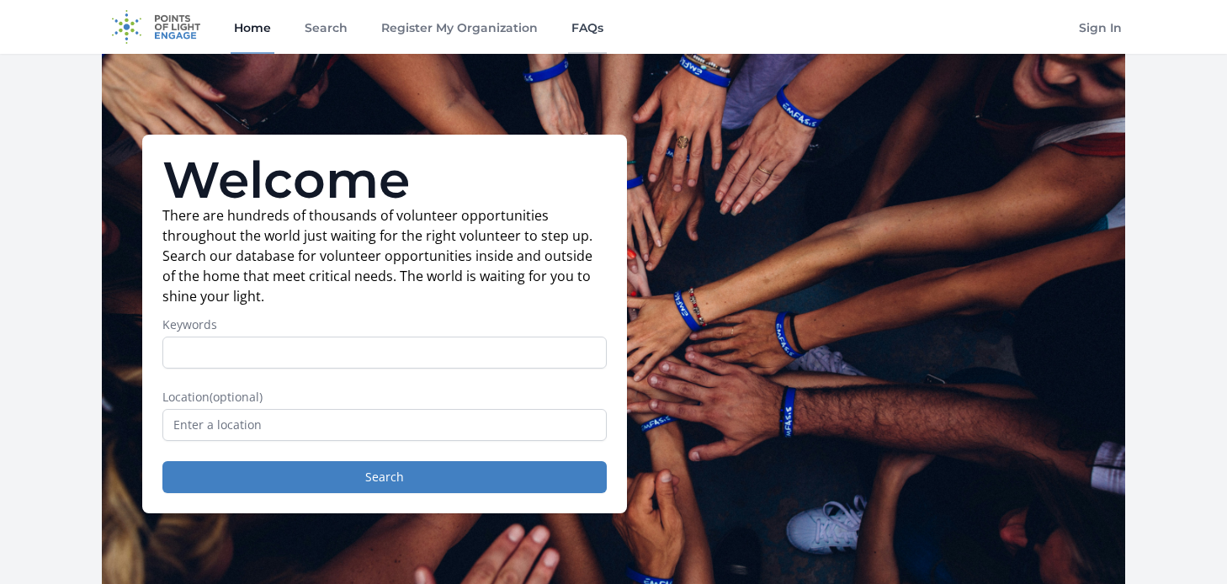
click at [579, 30] on link "FAQs" at bounding box center [587, 27] width 39 height 54
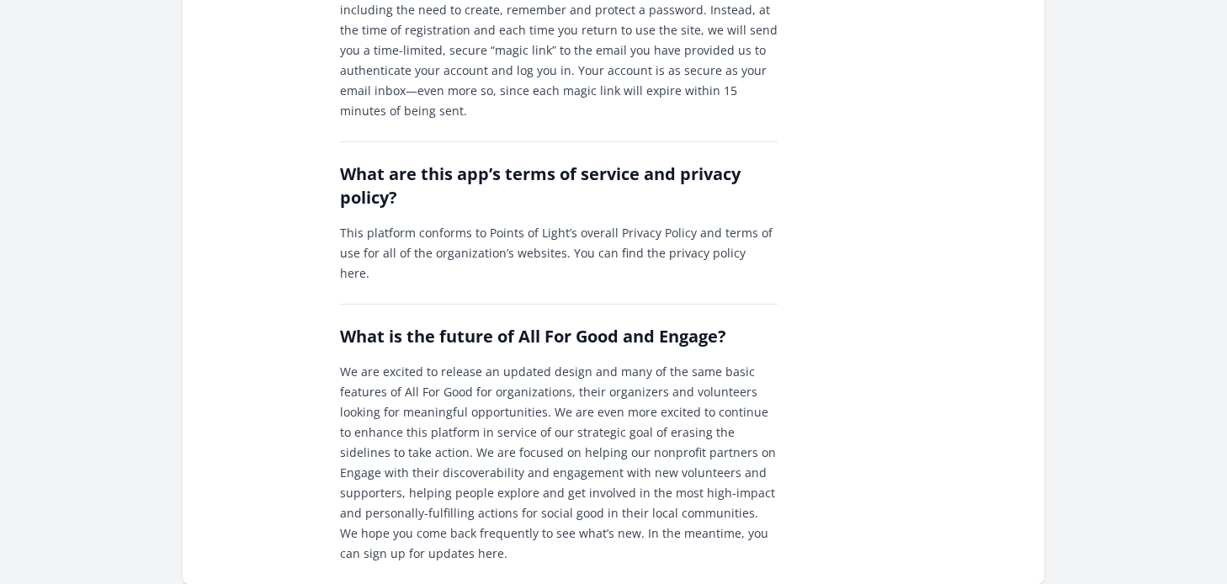
scroll to position [2104, 0]
